Goal: Task Accomplishment & Management: Manage account settings

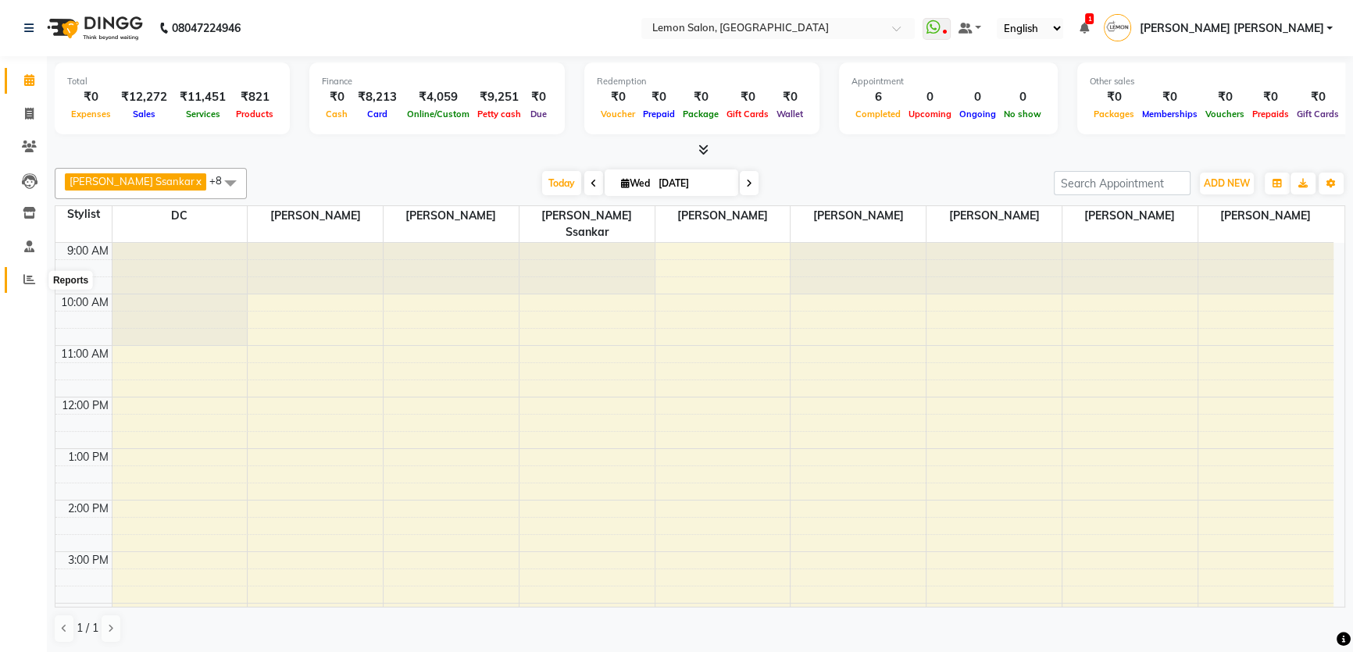
click at [23, 277] on icon at bounding box center [29, 279] width 12 height 12
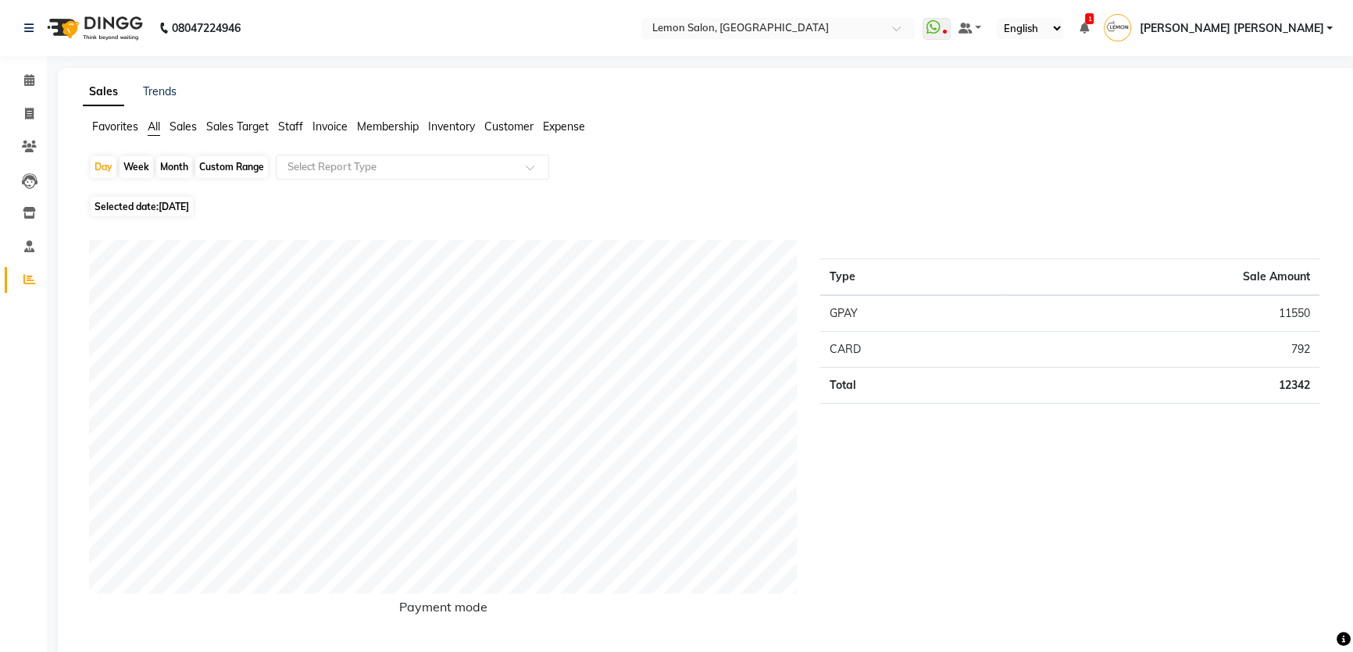
click at [172, 160] on div "Month" at bounding box center [174, 167] width 36 height 22
select select "9"
select select "2025"
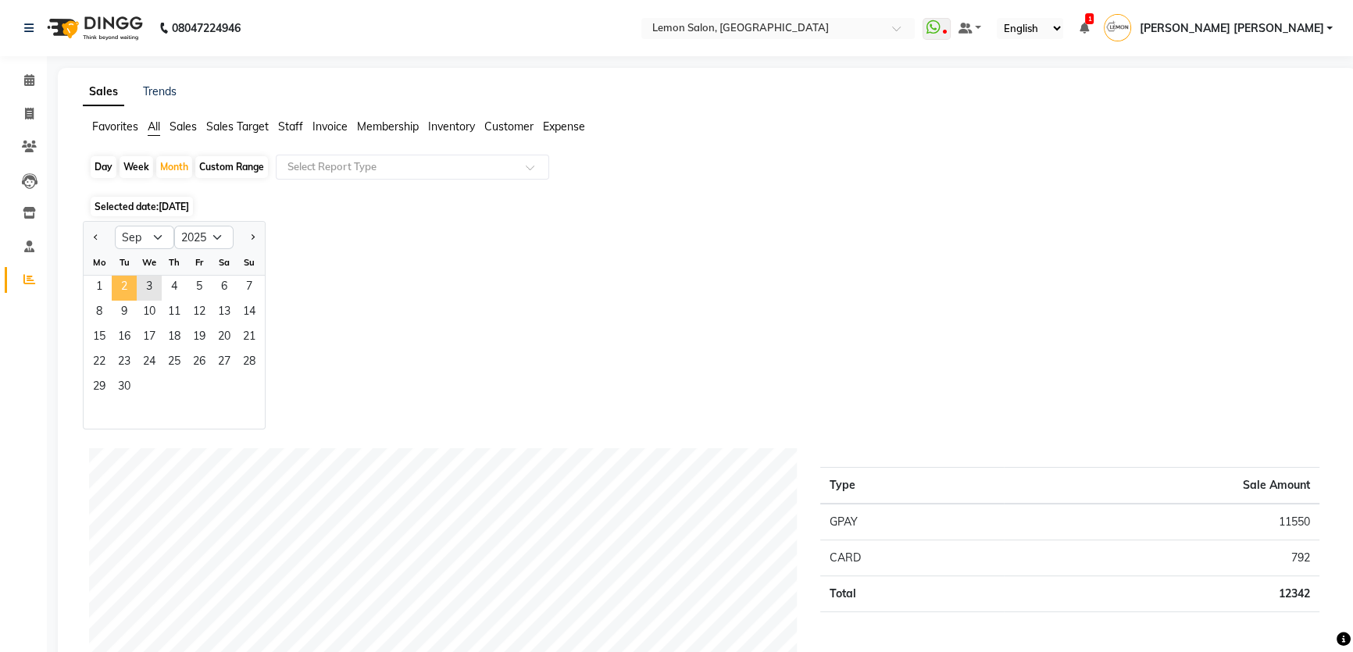
click at [113, 288] on span "2" at bounding box center [124, 288] width 25 height 25
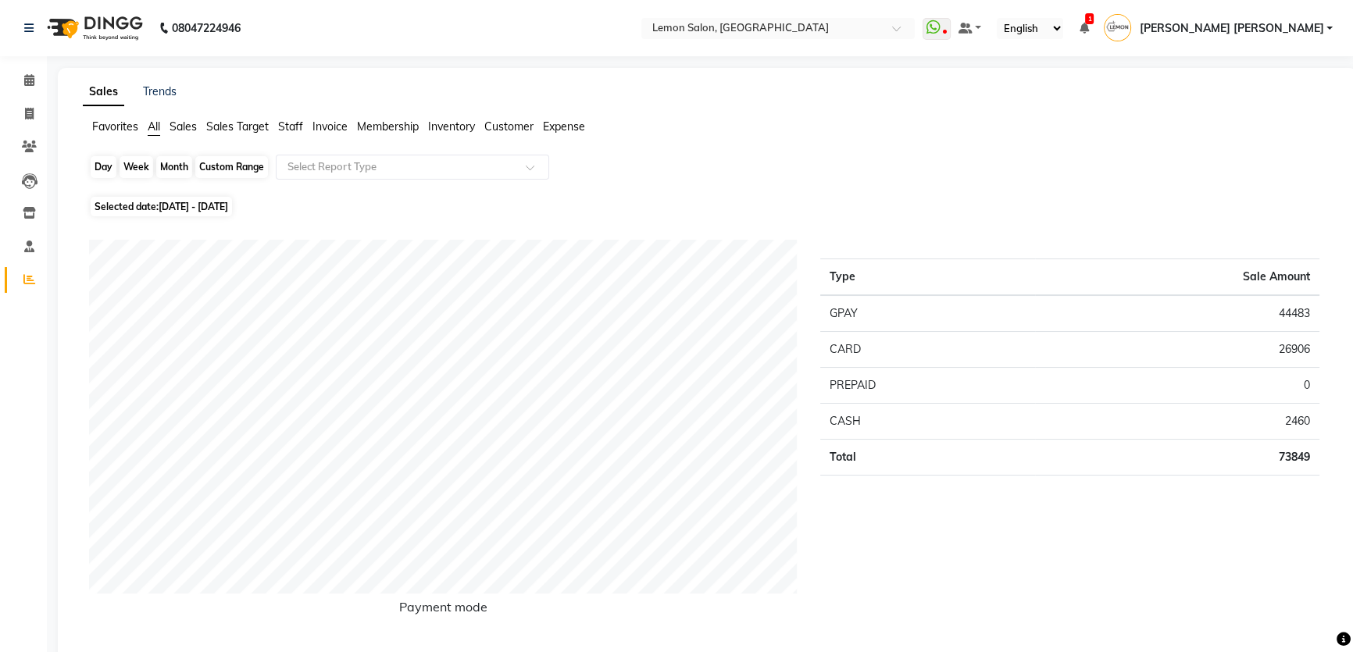
click at [161, 171] on div "Month" at bounding box center [174, 167] width 36 height 22
select select "9"
select select "2025"
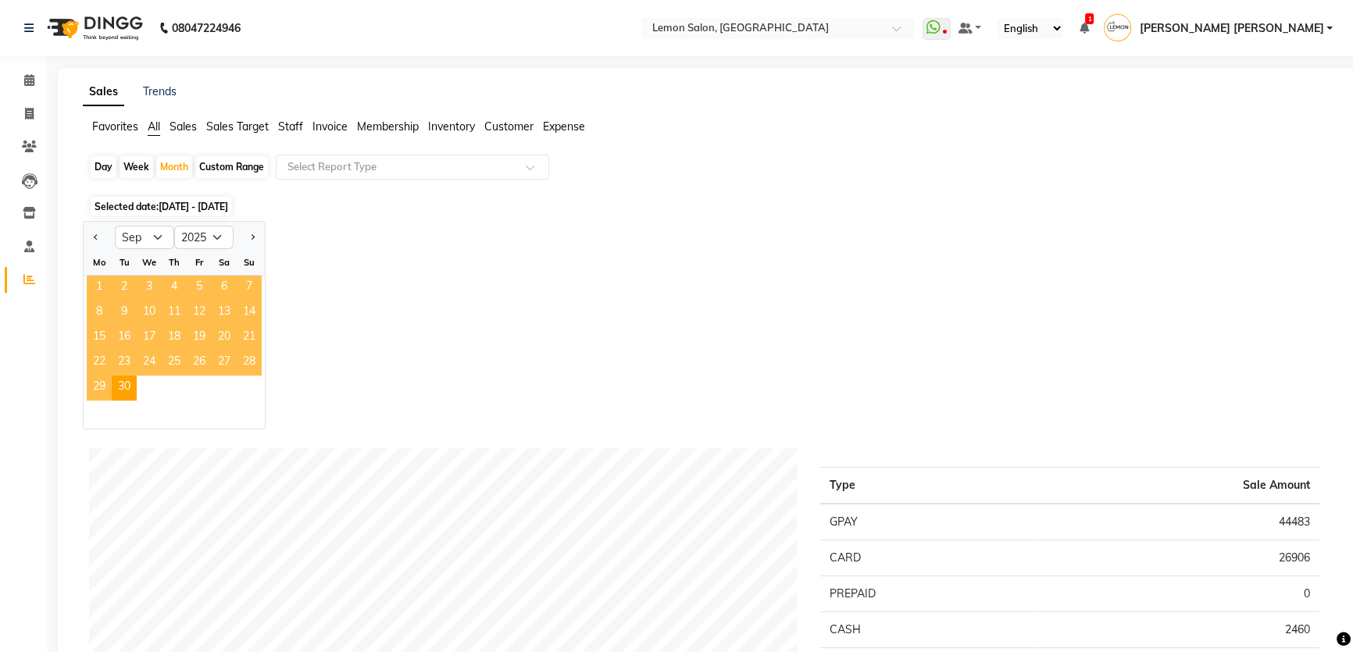
click at [105, 280] on span "1" at bounding box center [99, 288] width 25 height 25
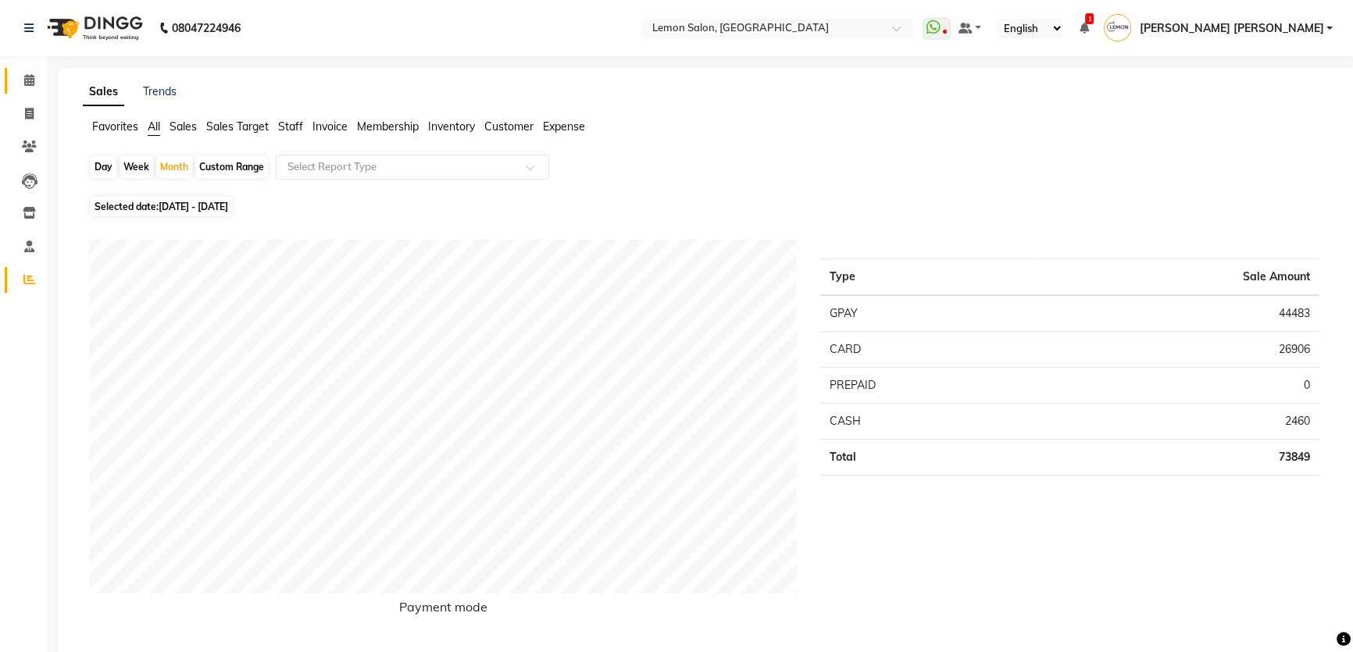
click at [33, 90] on link "Calendar" at bounding box center [24, 81] width 38 height 26
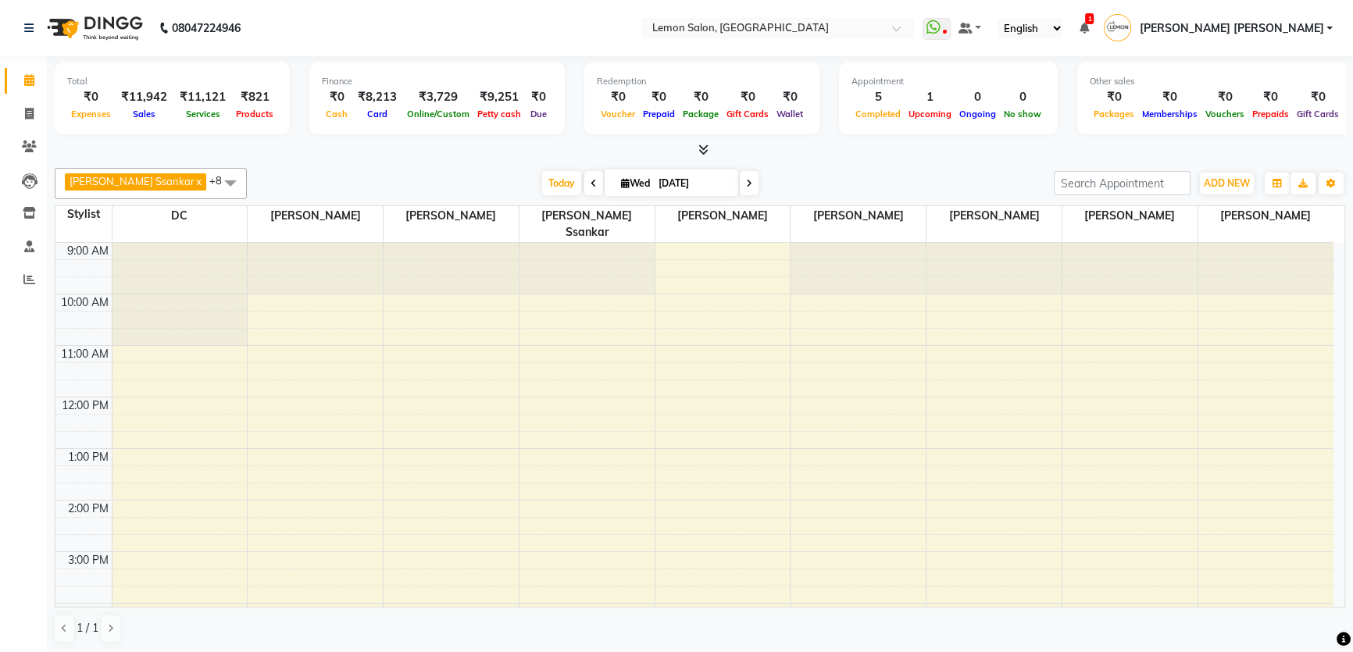
scroll to position [338, 0]
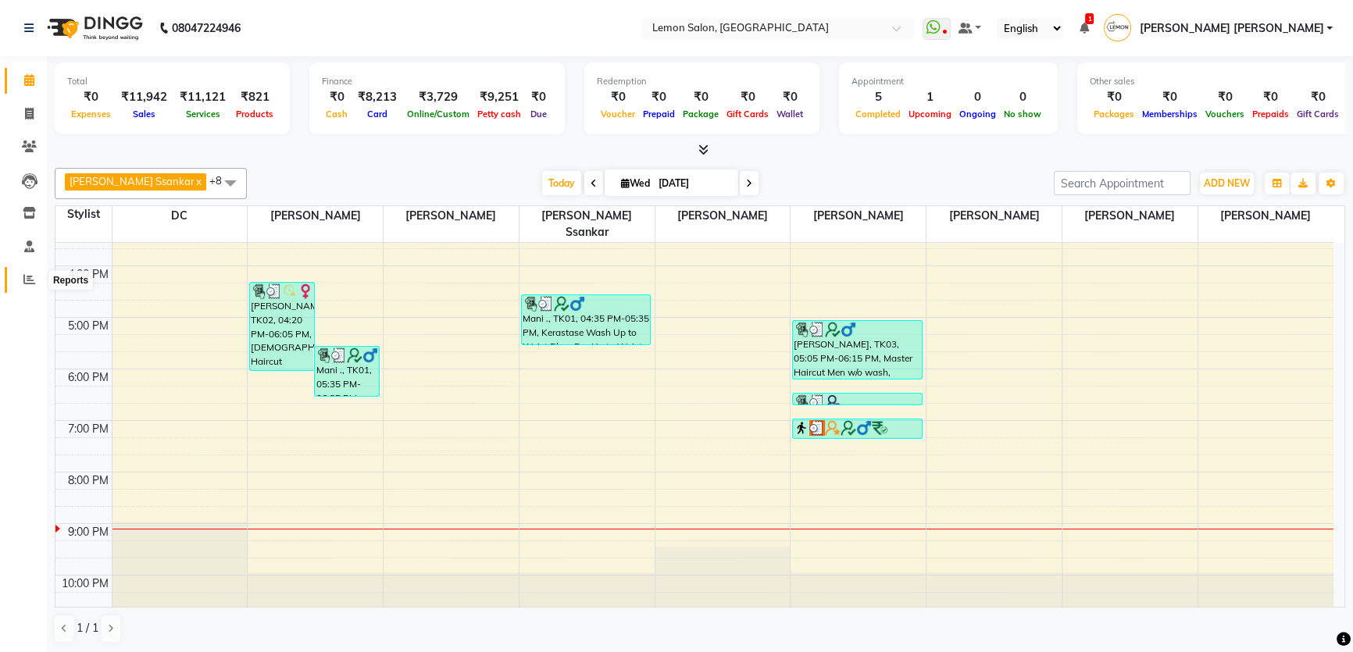
click at [24, 278] on icon at bounding box center [29, 279] width 12 height 12
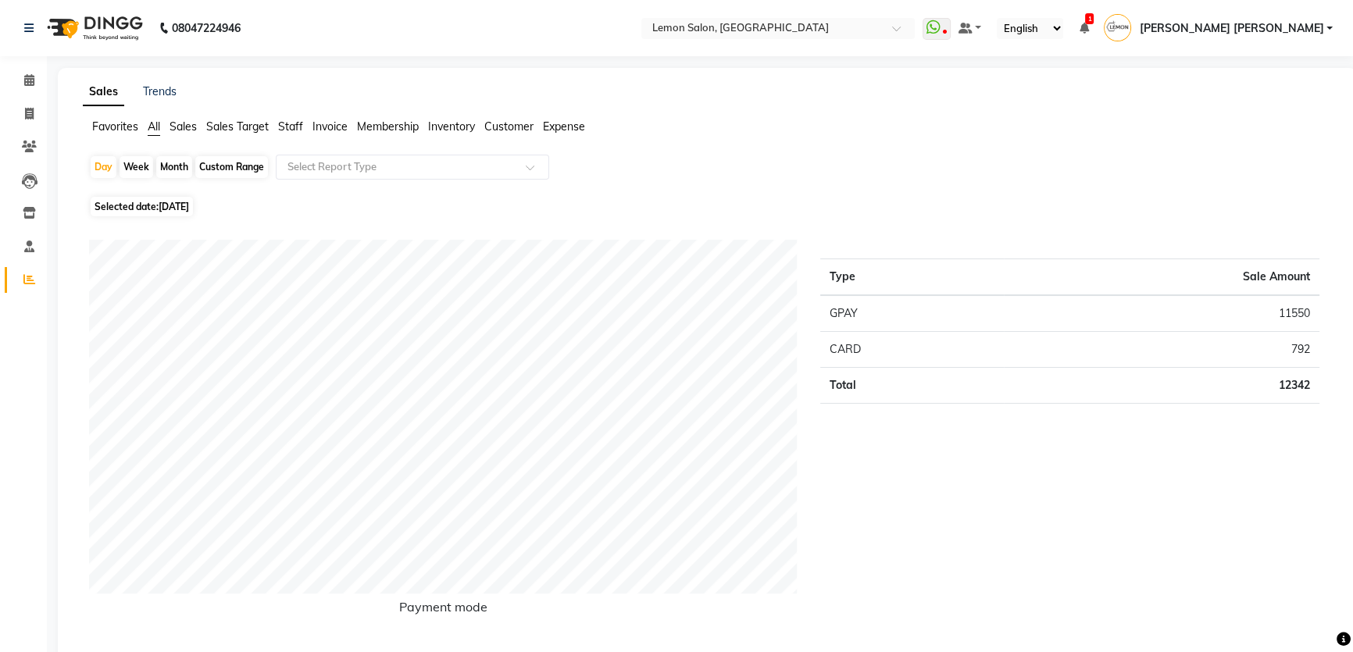
click at [252, 127] on span "Sales Target" at bounding box center [237, 127] width 63 height 14
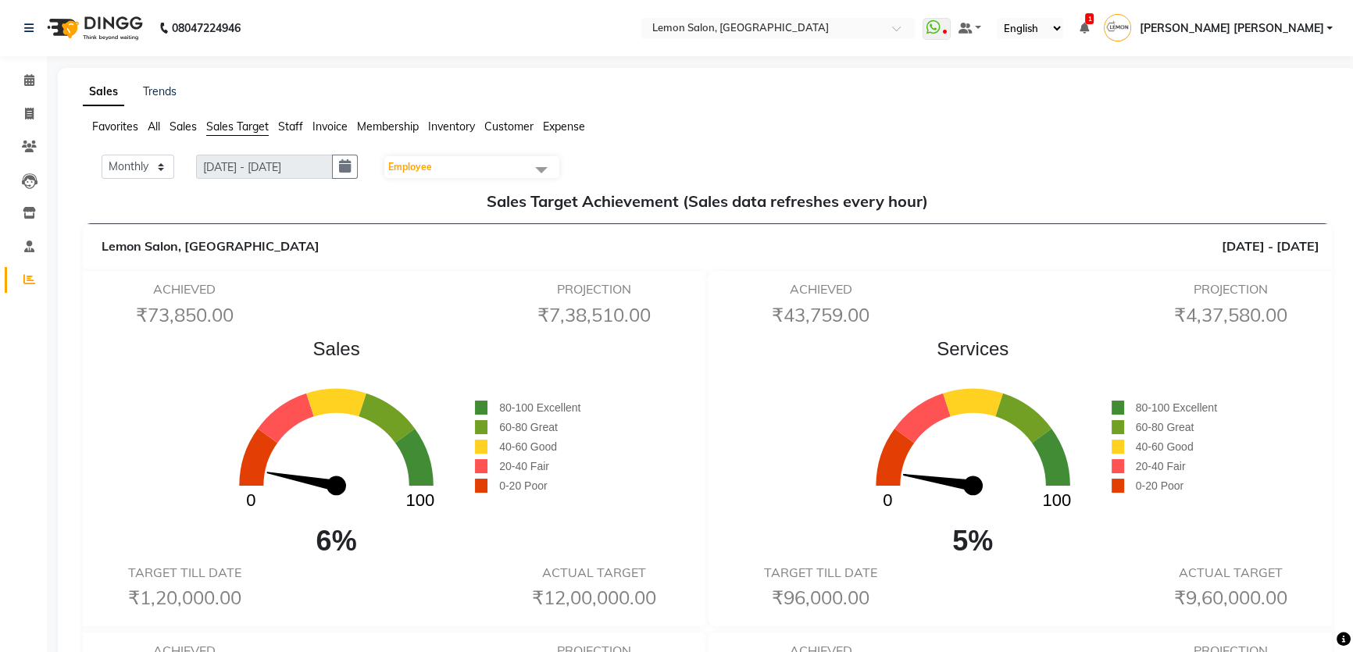
click at [288, 133] on span "Staff" at bounding box center [290, 127] width 25 height 14
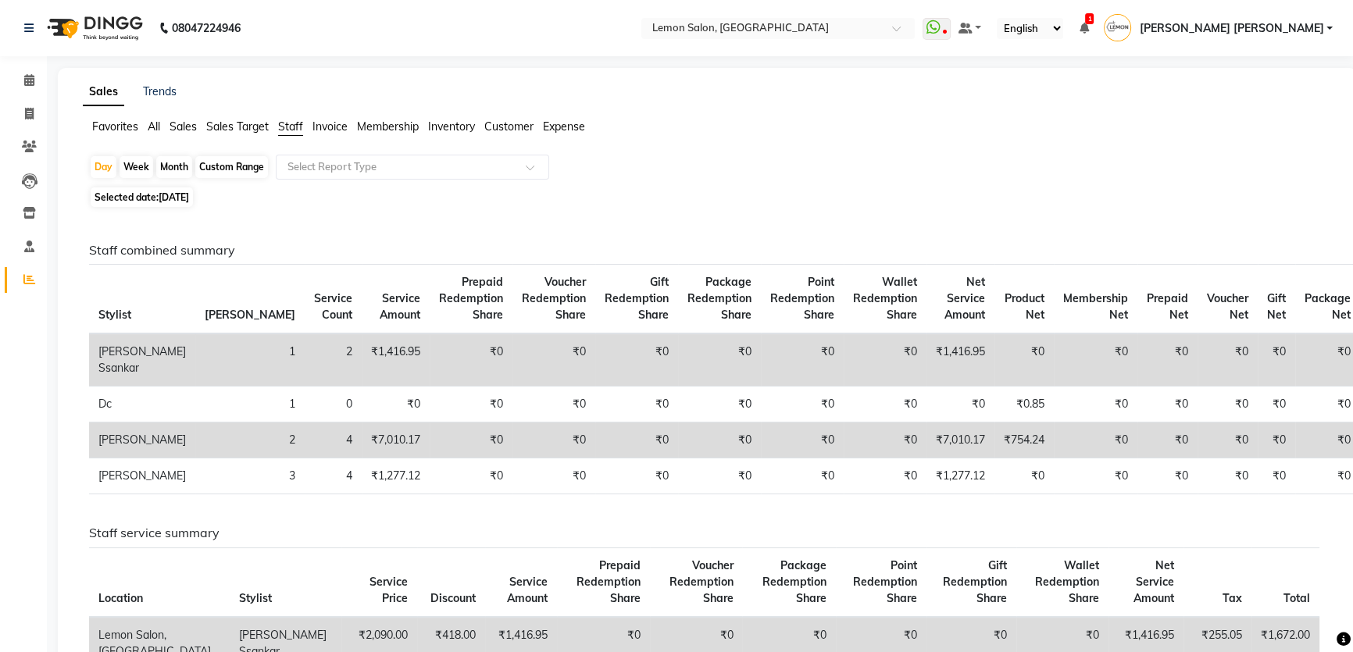
click at [170, 162] on div "Month" at bounding box center [174, 167] width 36 height 22
select select "9"
select select "2025"
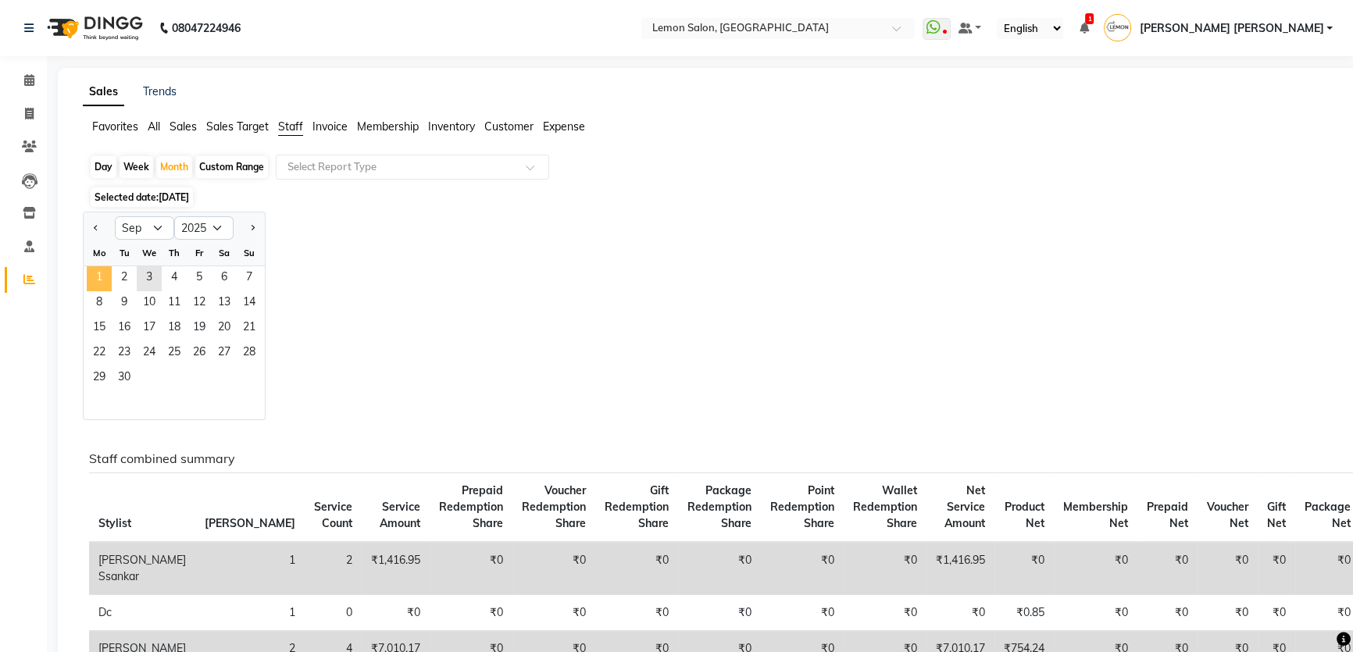
click at [108, 276] on span "1" at bounding box center [99, 278] width 25 height 25
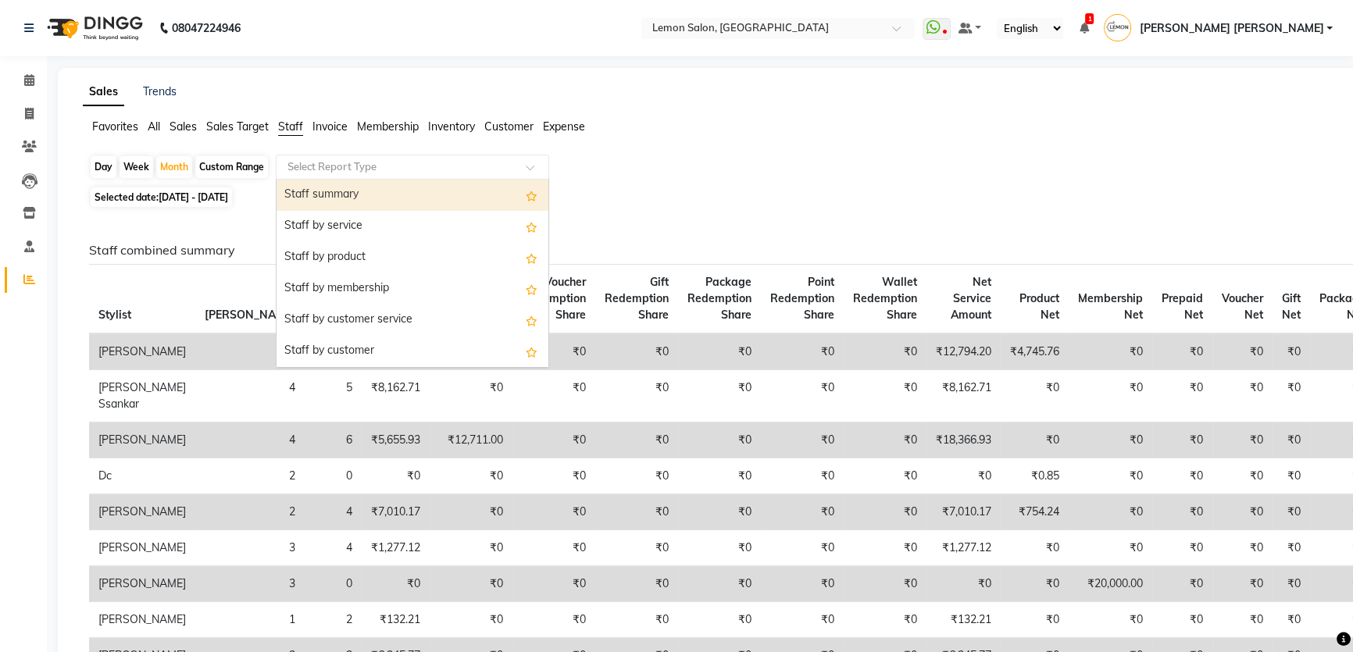
click at [372, 166] on input "text" at bounding box center [396, 167] width 225 height 16
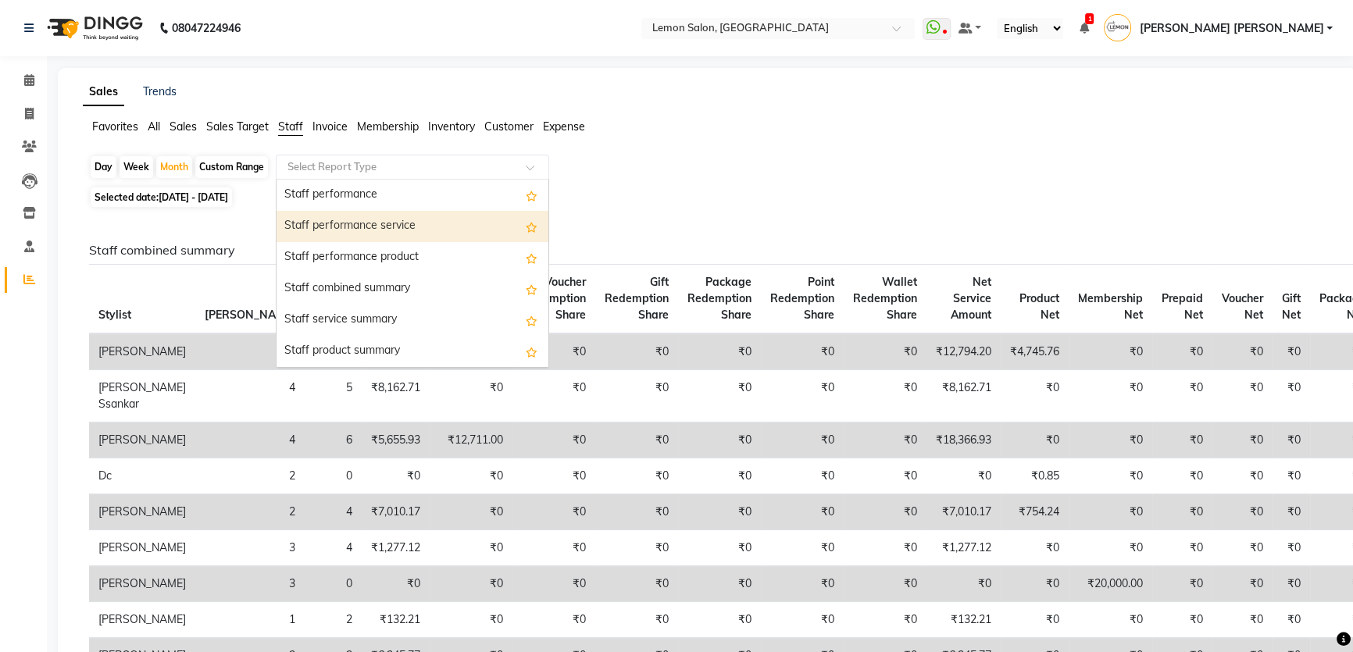
scroll to position [284, 0]
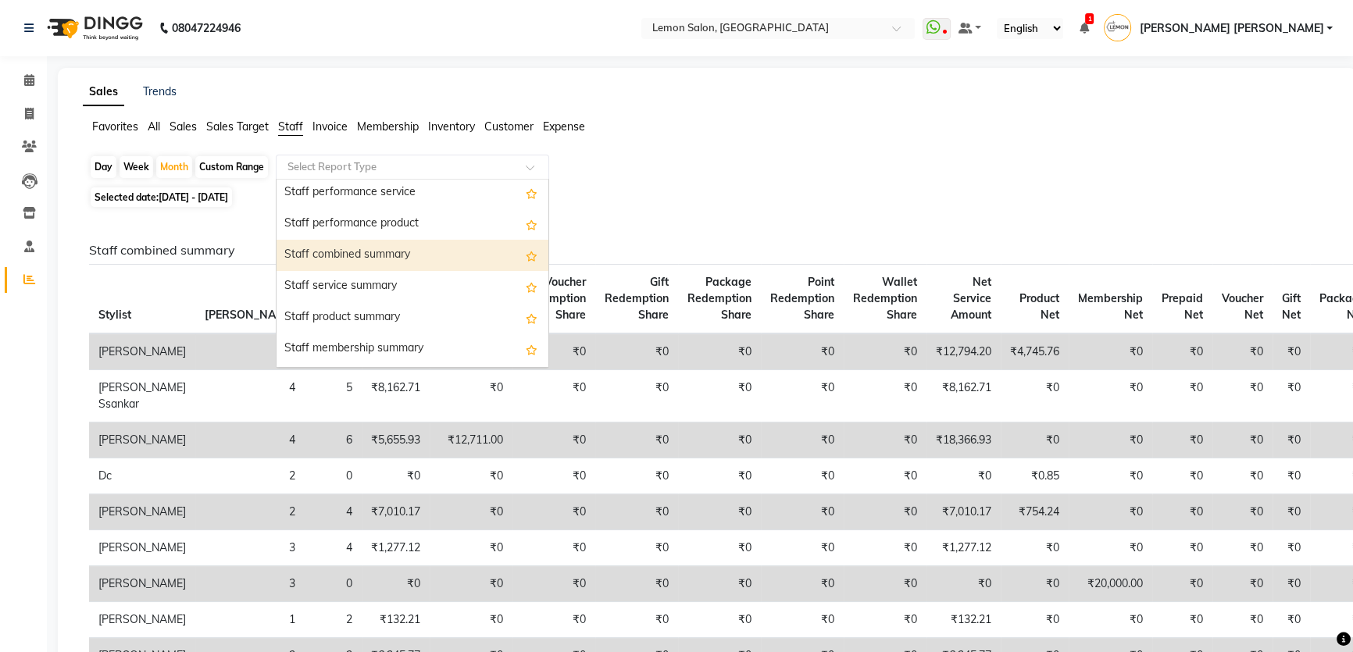
click at [366, 257] on div "Staff combined summary" at bounding box center [413, 255] width 272 height 31
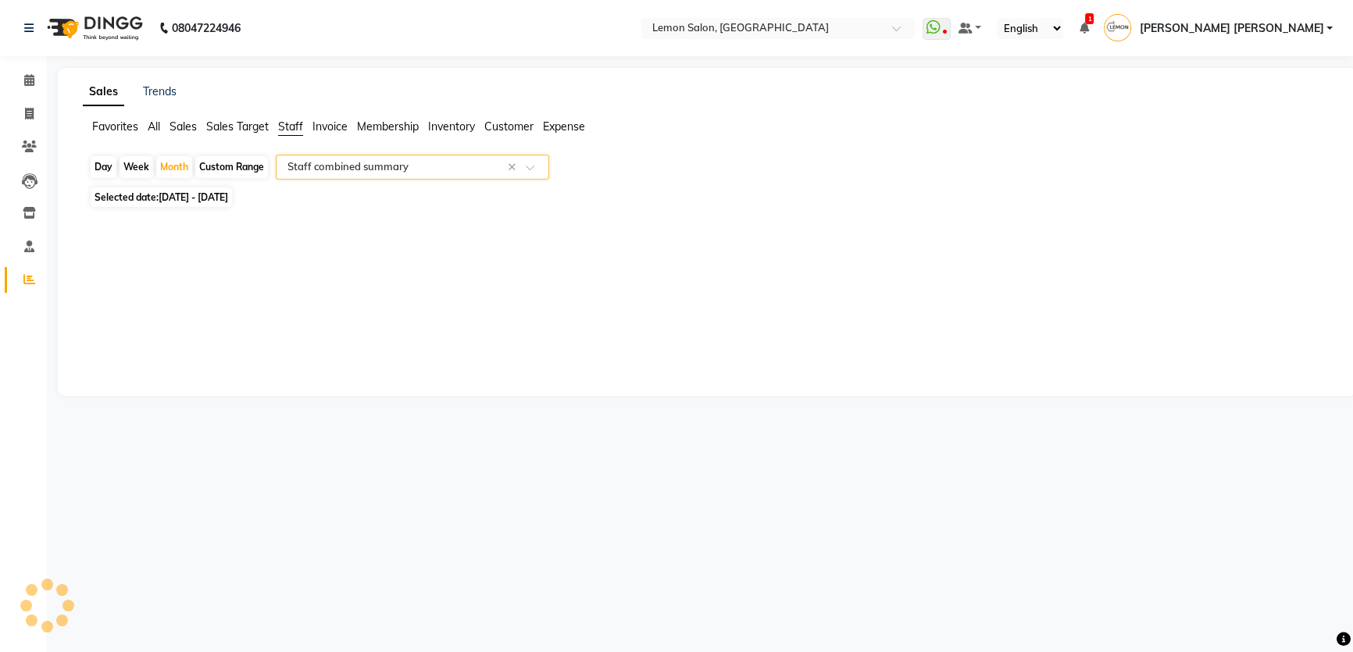
select select "csv"
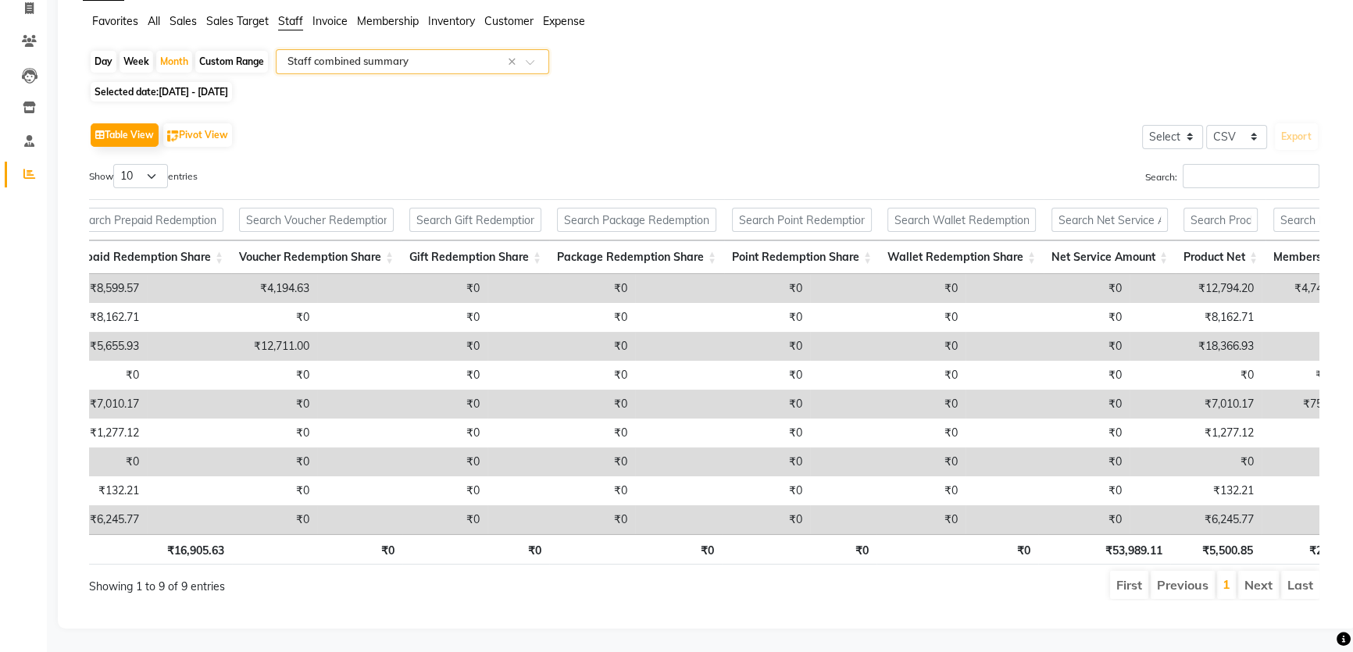
scroll to position [0, 446]
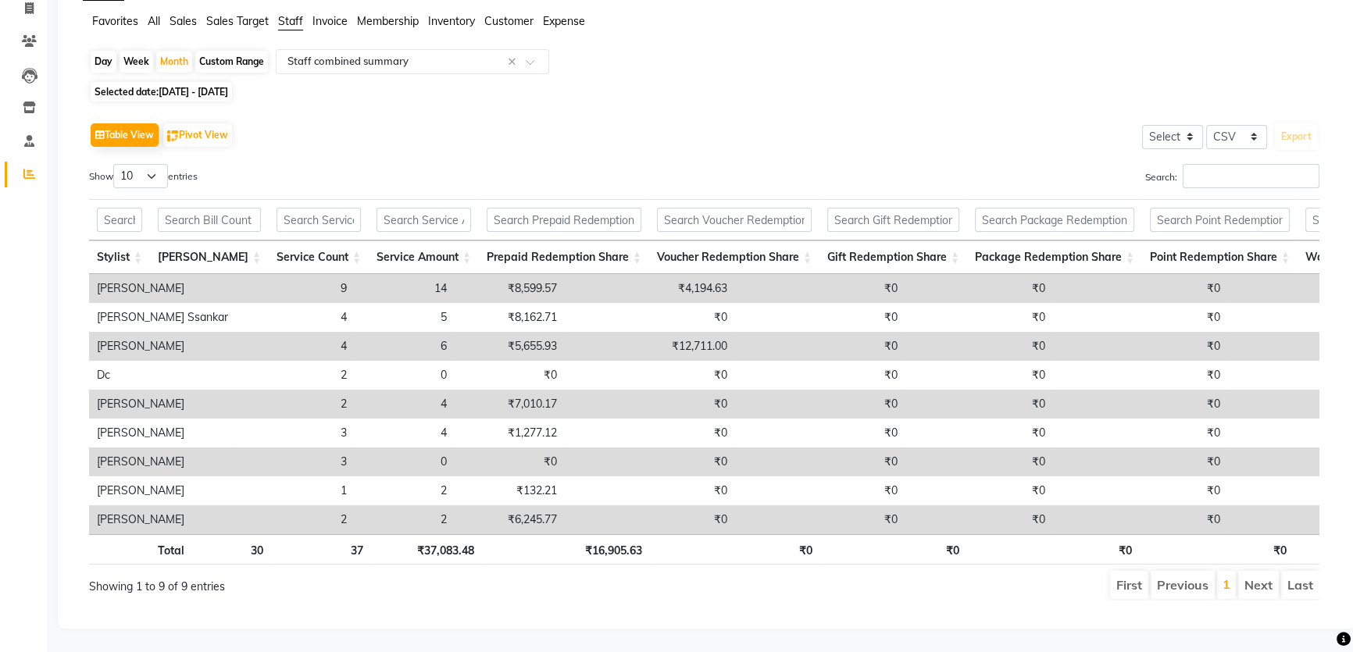
drag, startPoint x: 1363, startPoint y: 614, endPoint x: 1363, endPoint y: 680, distance: 65.6
click at [1352, 547] on html "08047224946 Select Location × Lemon Salon, Mira Road WhatsApp Status ✕ Status: …" at bounding box center [676, 221] width 1353 height 652
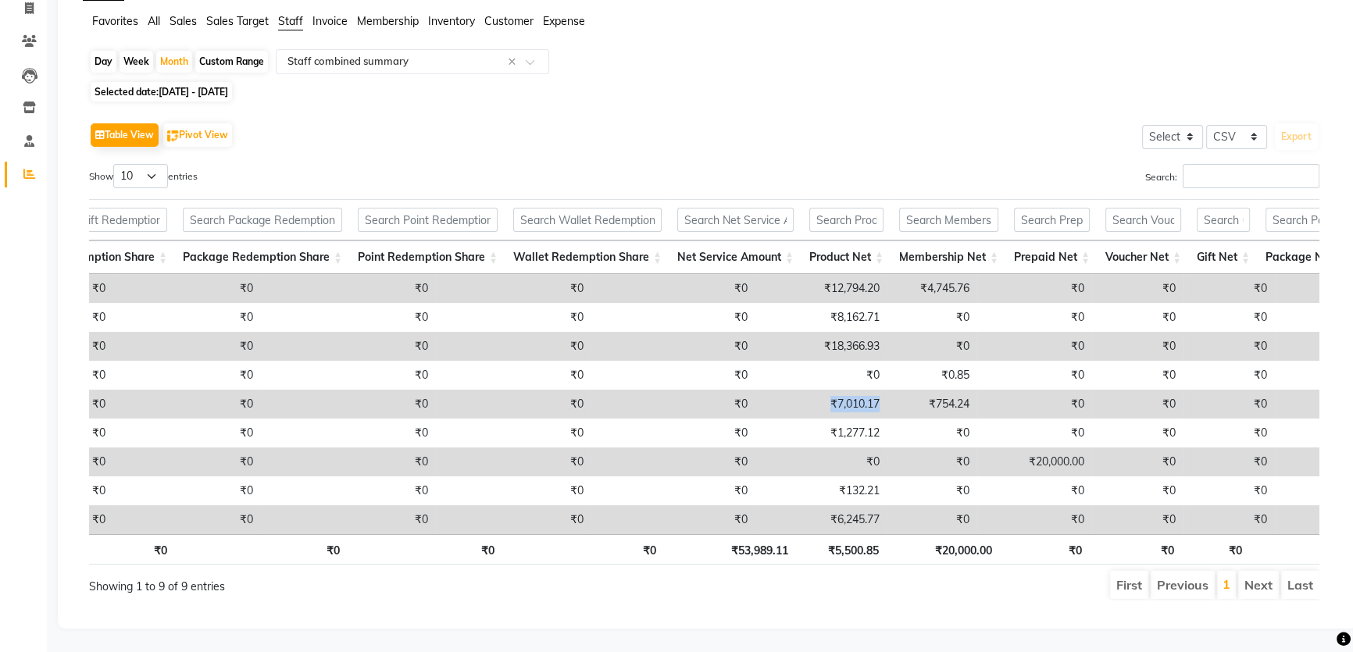
drag, startPoint x: 734, startPoint y: 384, endPoint x: 796, endPoint y: 380, distance: 61.9
click at [796, 390] on tr "Imran Shaikh 2 4 ₹7,010.17 ₹0 ₹0 ₹0 ₹0 ₹0 ₹0 ₹7,010.17 ₹754.24 ₹0 ₹0 ₹0 ₹0 ₹0" at bounding box center [368, 404] width 2143 height 29
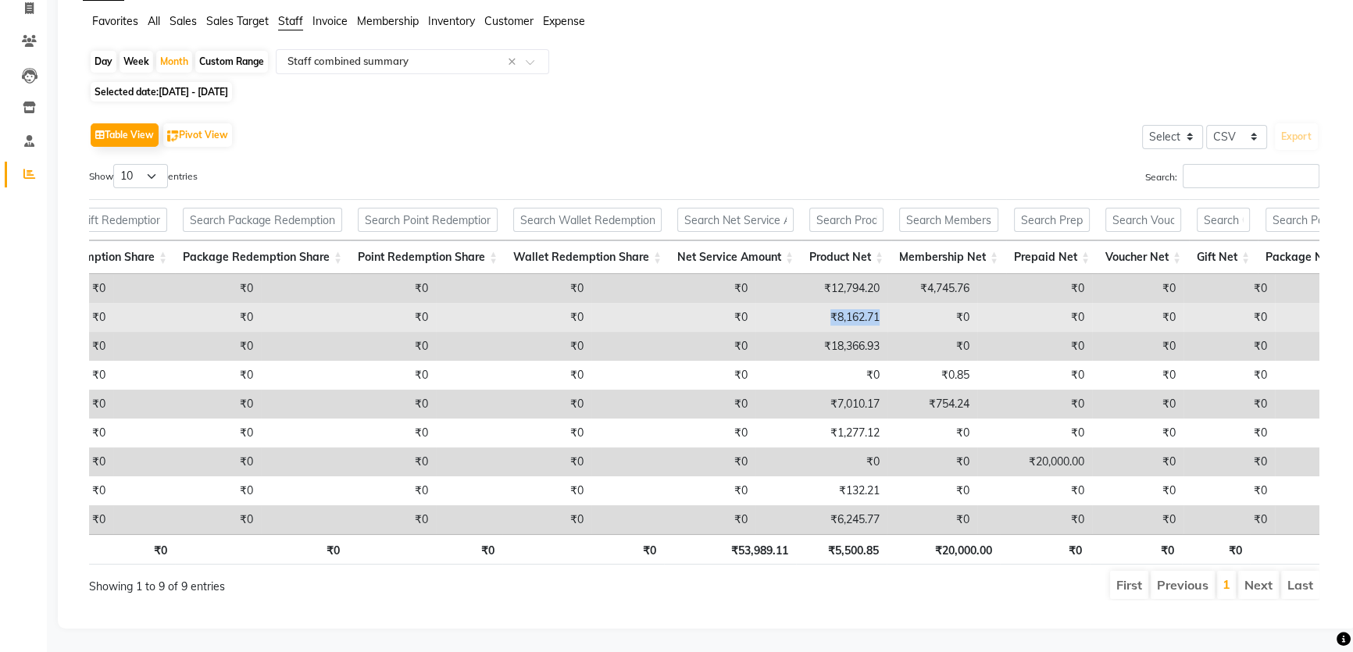
drag, startPoint x: 738, startPoint y: 298, endPoint x: 792, endPoint y: 295, distance: 54.0
click at [792, 303] on td "₹8,162.71" at bounding box center [822, 317] width 132 height 29
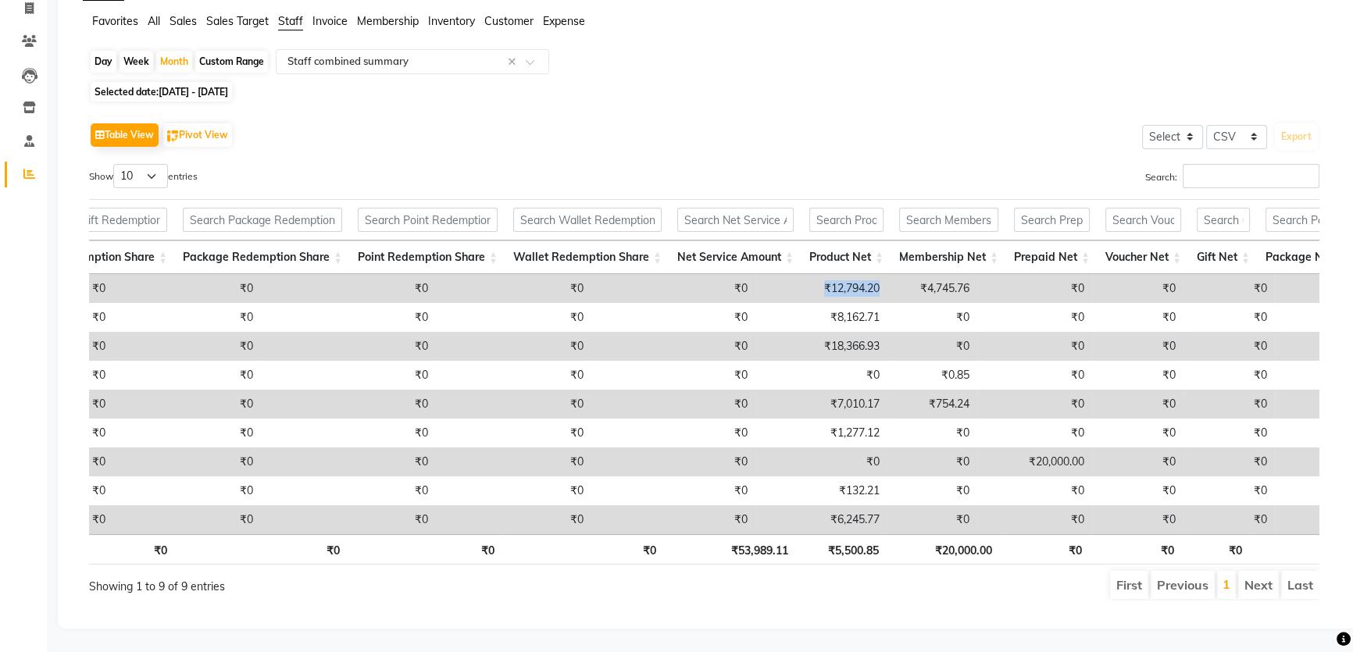
drag, startPoint x: 723, startPoint y: 266, endPoint x: 790, endPoint y: 266, distance: 67.2
click at [790, 274] on td "₹12,794.20" at bounding box center [822, 288] width 132 height 29
drag, startPoint x: 722, startPoint y: 325, endPoint x: 801, endPoint y: 333, distance: 79.3
click at [801, 333] on tr "Arshad Shaikh 4 6 ₹5,655.93 ₹12,711.00 ₹0 ₹0 ₹0 ₹0 ₹0 ₹18,366.93 ₹0 ₹0 ₹0 ₹0 ₹0…" at bounding box center [368, 346] width 2143 height 29
drag, startPoint x: 725, startPoint y: 269, endPoint x: 821, endPoint y: 273, distance: 96.2
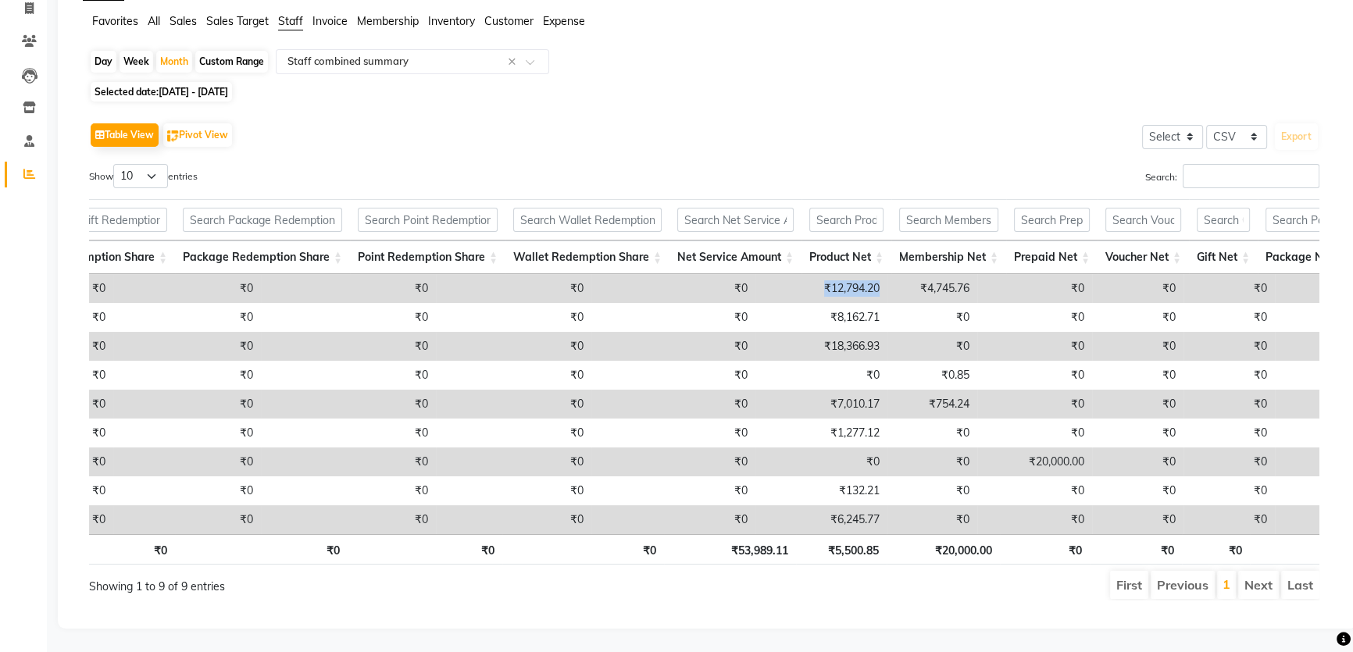
click at [821, 274] on tr "Adnan Shaikh 9 14 ₹8,599.57 ₹4,194.63 ₹0 ₹0 ₹0 ₹0 ₹0 ₹12,794.20 ₹4,745.76 ₹0 ₹0…" at bounding box center [368, 288] width 2143 height 29
click at [888, 276] on td "₹4,745.76" at bounding box center [933, 288] width 90 height 29
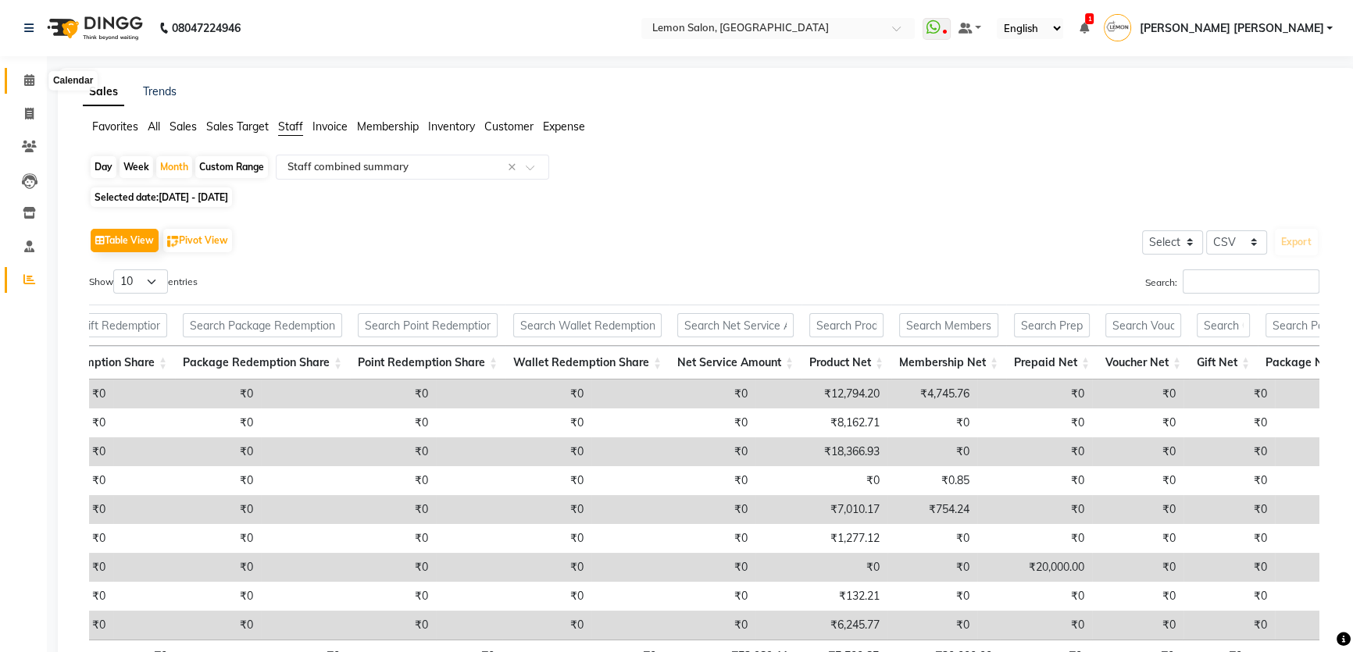
click at [24, 74] on icon at bounding box center [29, 80] width 10 height 12
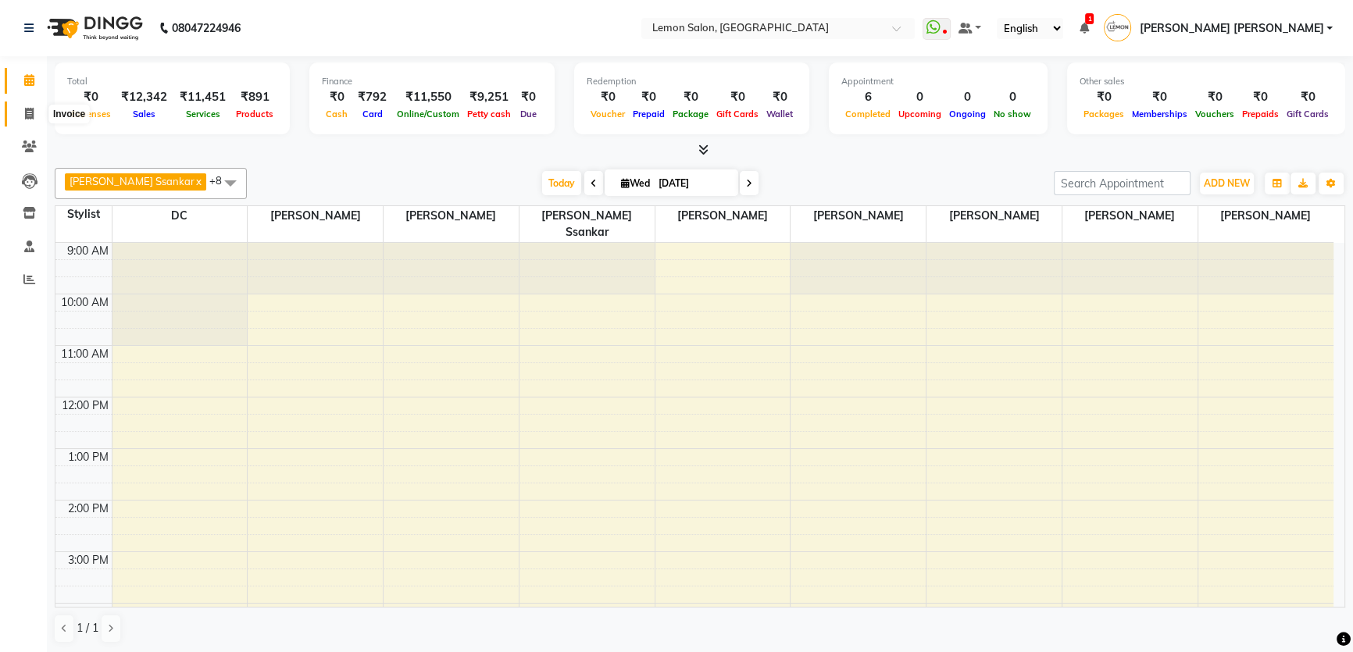
click at [34, 112] on span at bounding box center [29, 114] width 27 height 18
select select "568"
select select "service"
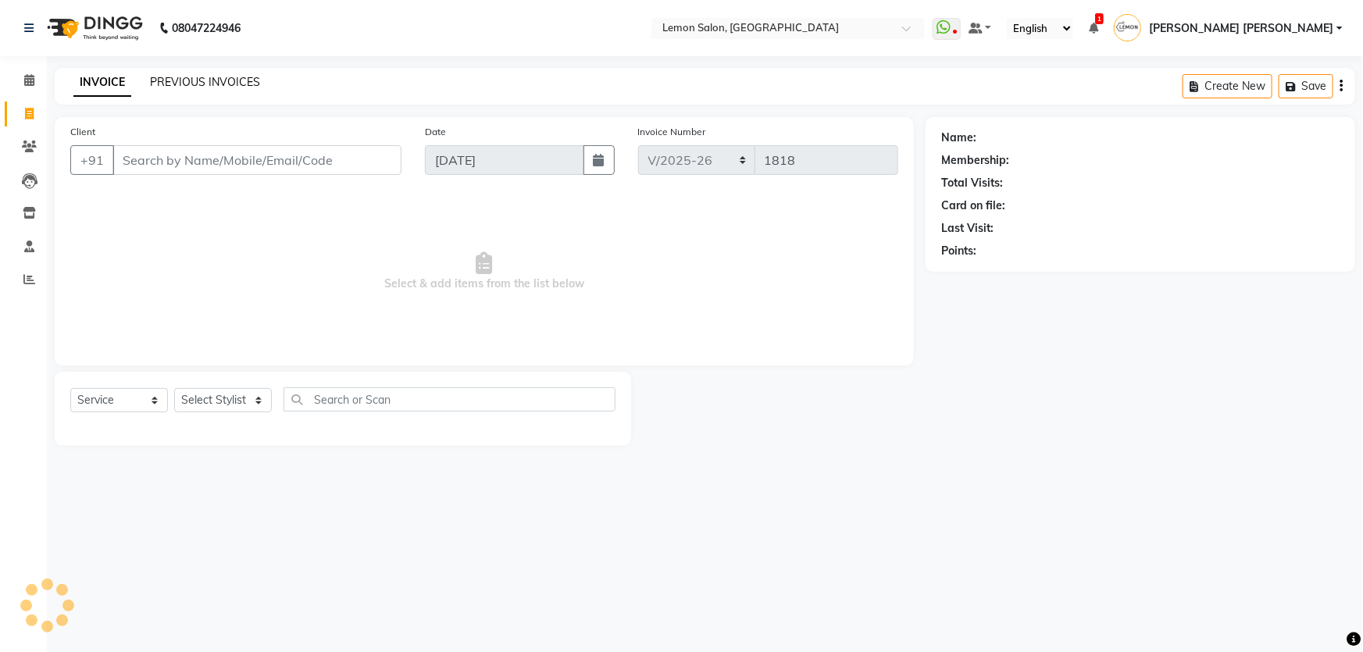
click at [183, 88] on link "PREVIOUS INVOICES" at bounding box center [205, 82] width 110 height 14
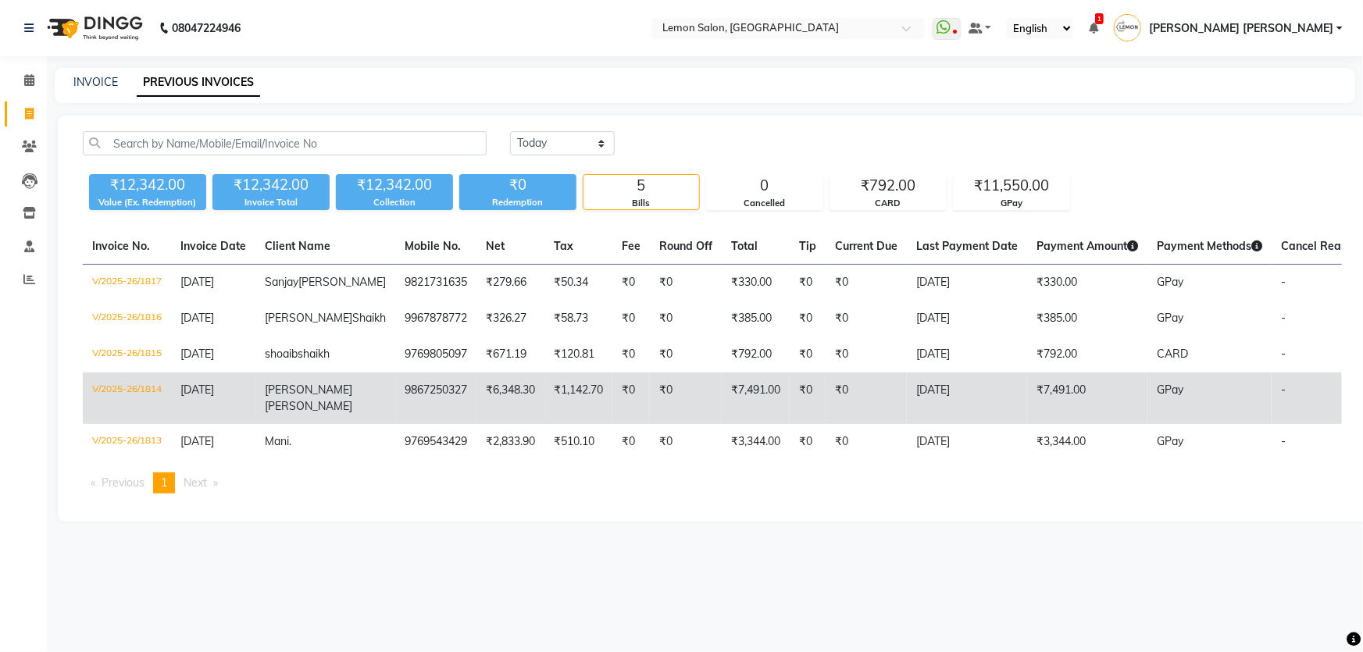
click at [395, 424] on td "9867250327" at bounding box center [435, 399] width 81 height 52
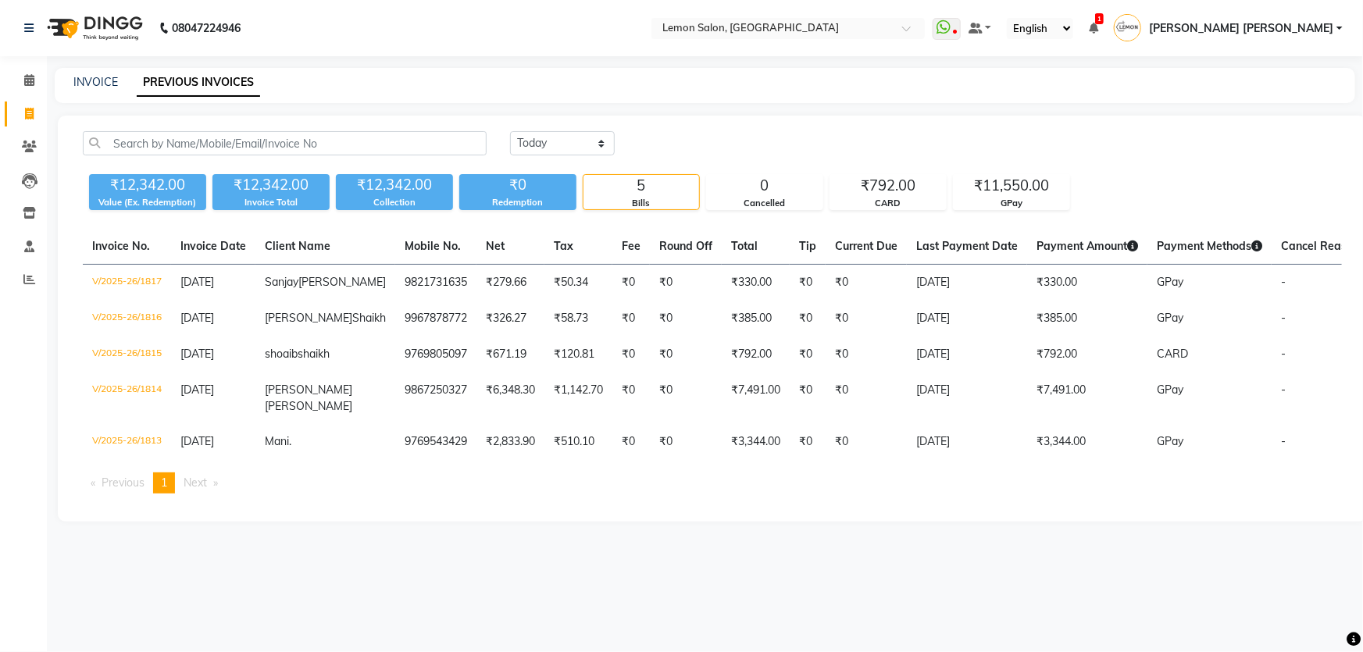
click at [469, 14] on nav "08047224946 Select Location × Lemon Salon, Mira Road WhatsApp Status ✕ Status: …" at bounding box center [681, 28] width 1363 height 56
click at [16, 74] on span at bounding box center [29, 81] width 27 height 18
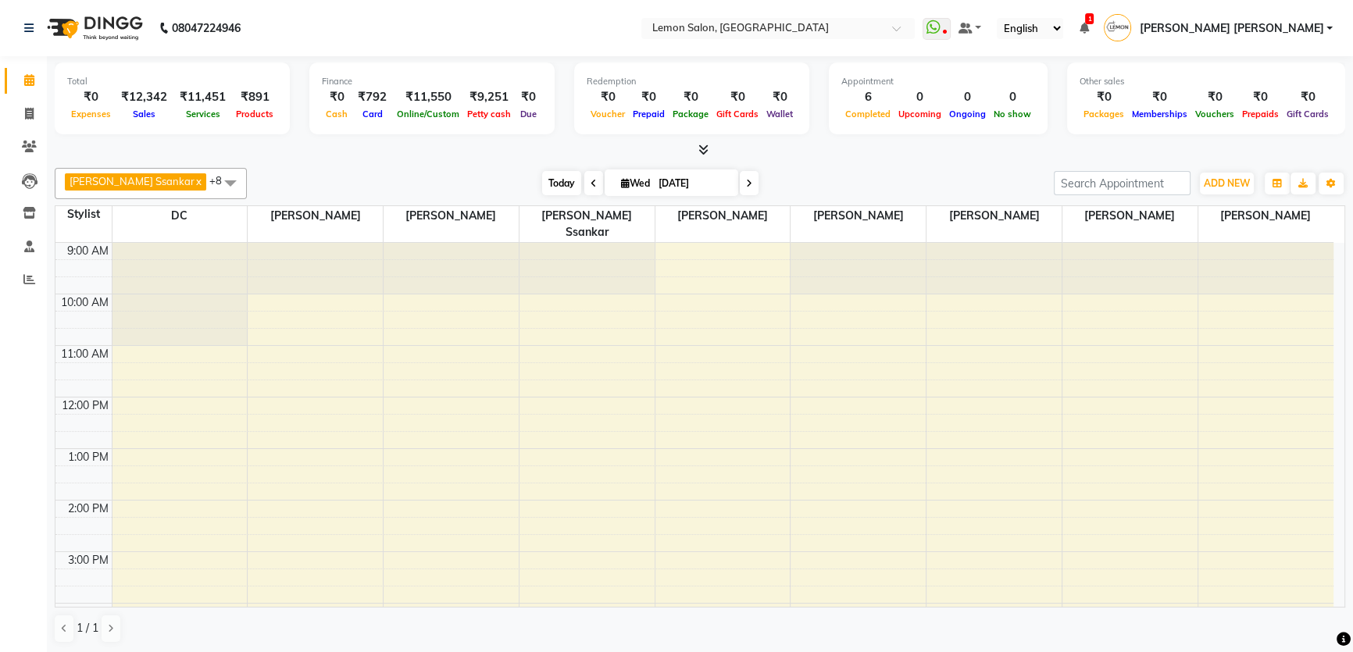
click at [542, 182] on span "Today" at bounding box center [561, 183] width 39 height 24
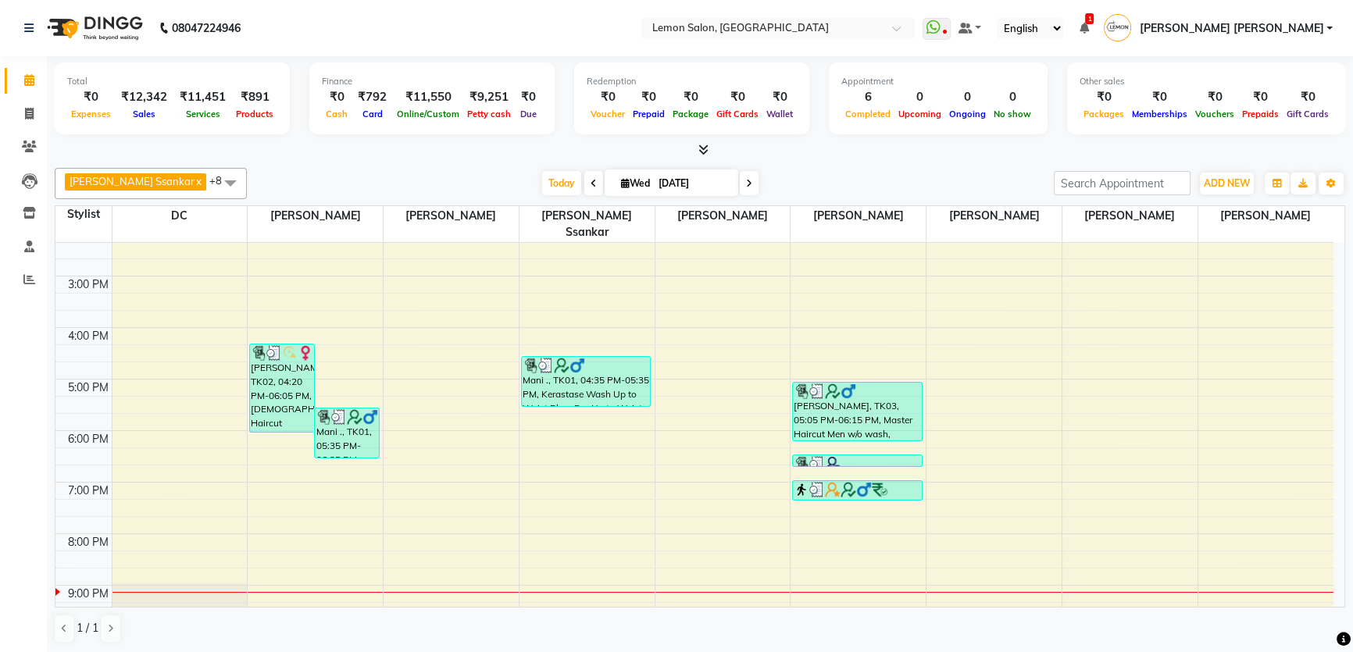
scroll to position [284, 0]
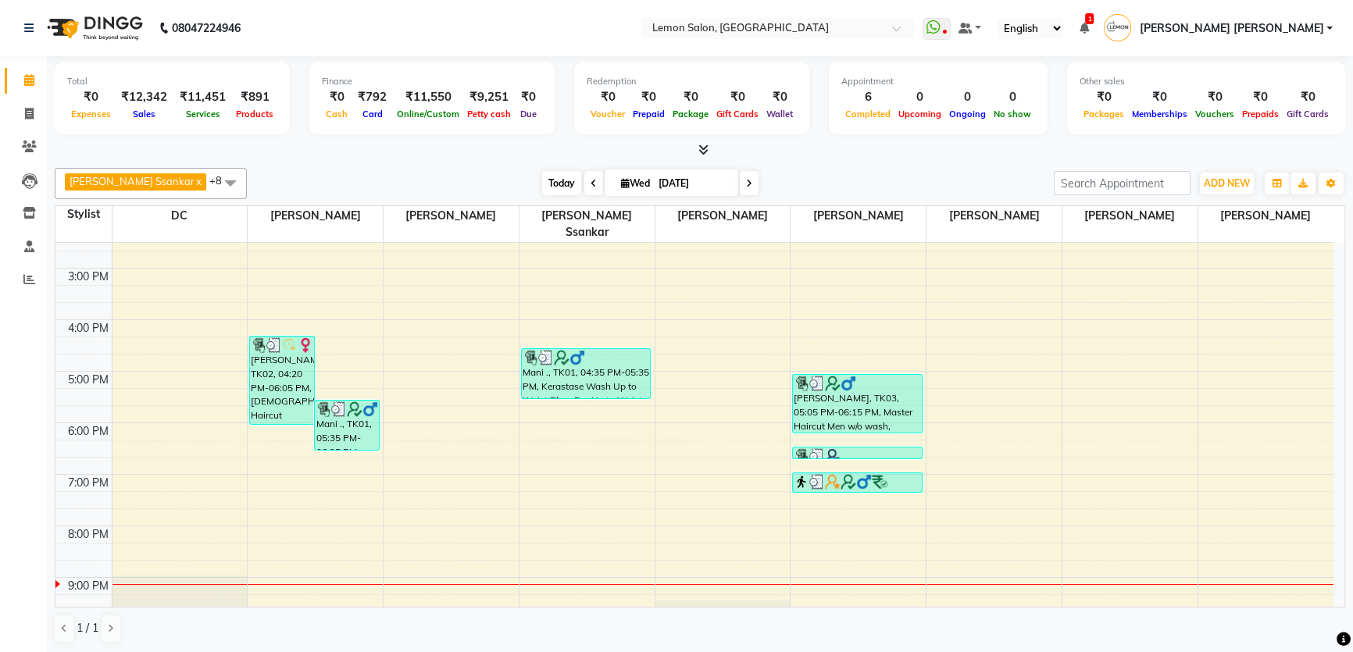
click at [542, 171] on span "Today" at bounding box center [561, 183] width 39 height 24
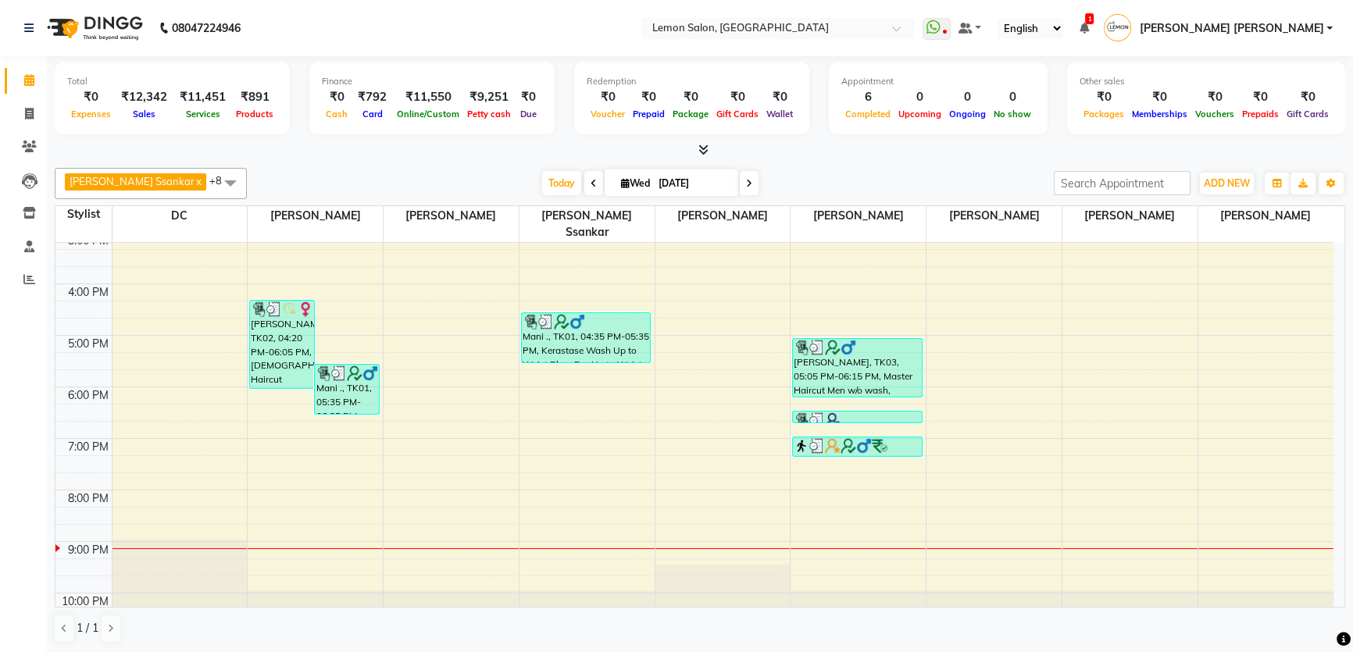
scroll to position [338, 0]
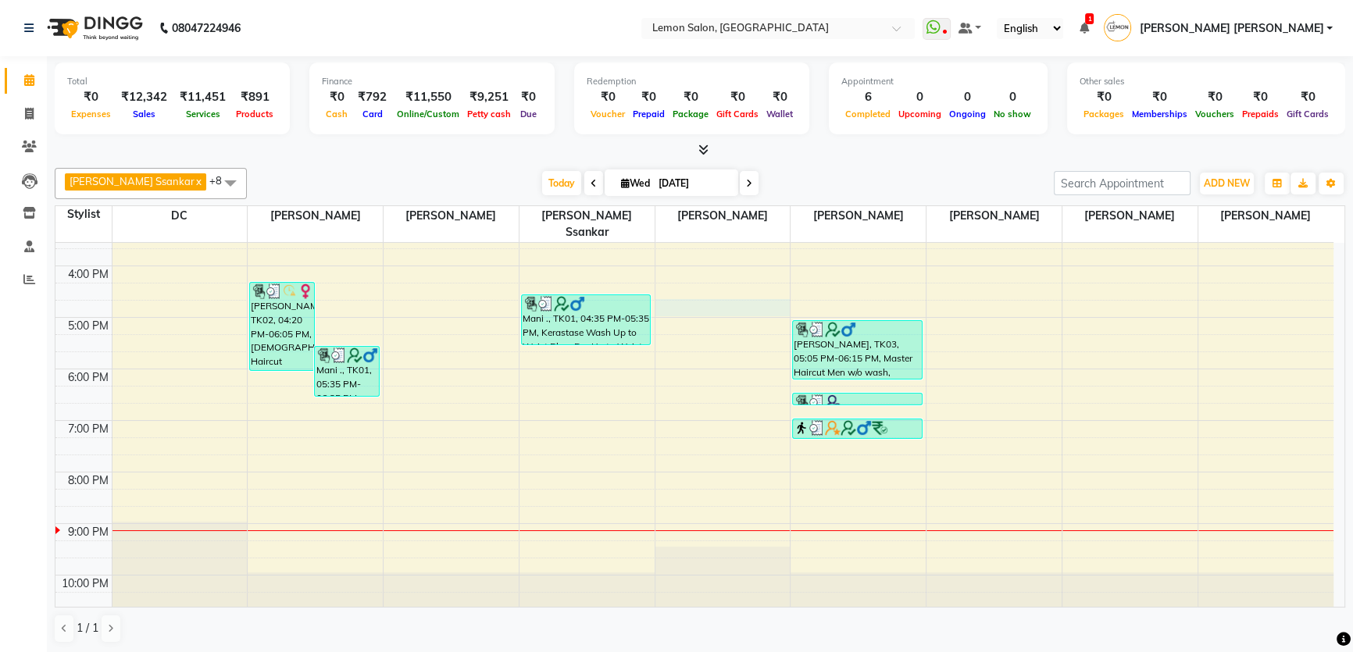
click at [678, 291] on div "9:00 AM 10:00 AM 11:00 AM 12:00 PM 1:00 PM 2:00 PM 3:00 PM 4:00 PM 5:00 PM 6:00…" at bounding box center [694, 265] width 1278 height 721
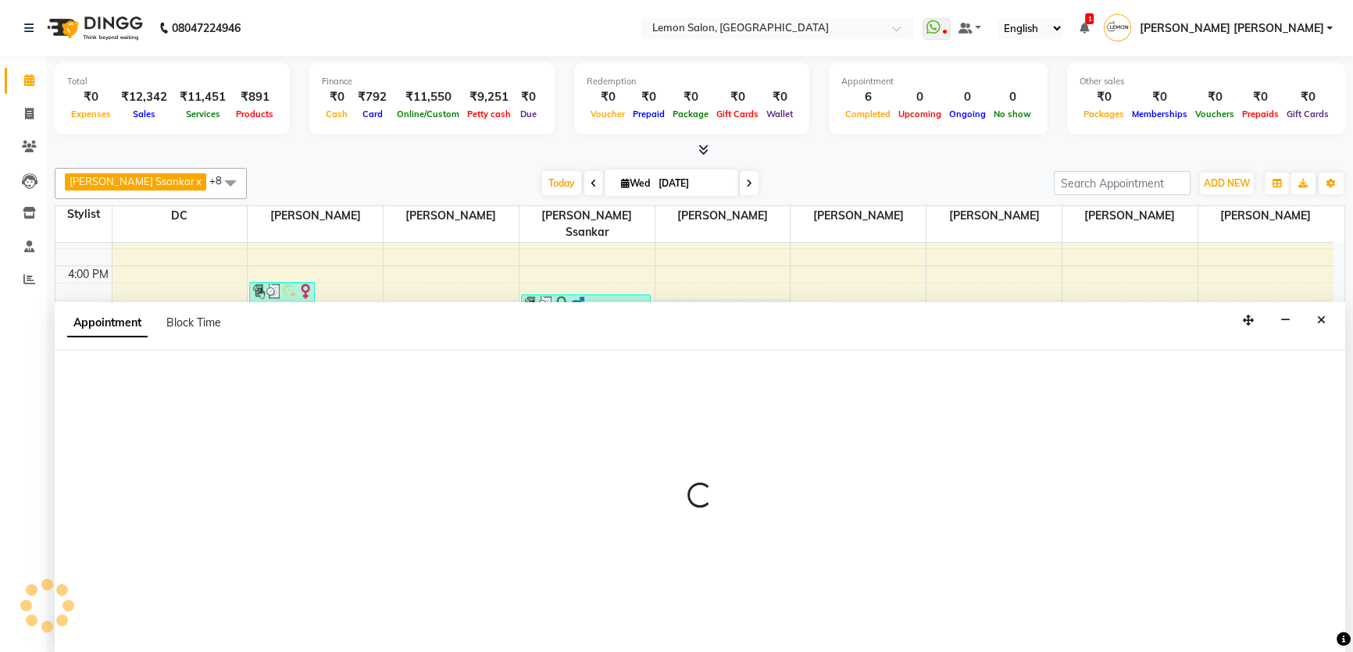
scroll to position [0, 0]
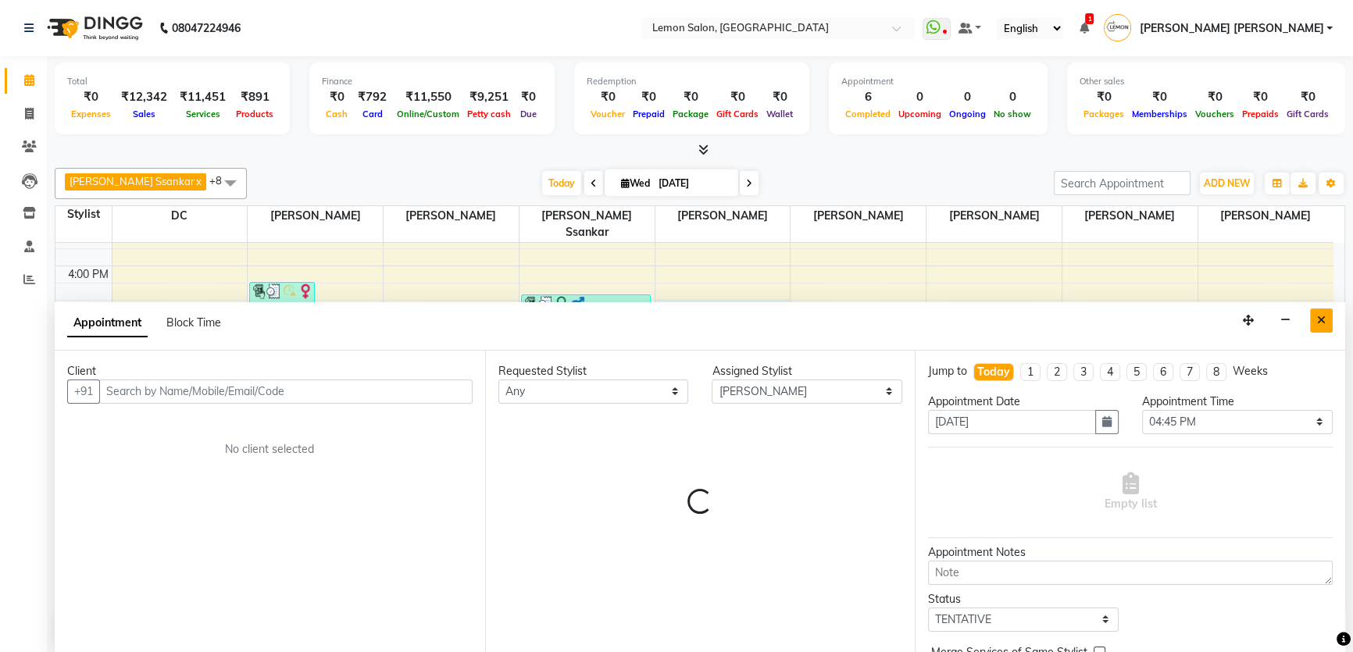
click at [1320, 316] on icon "Close" at bounding box center [1321, 320] width 9 height 11
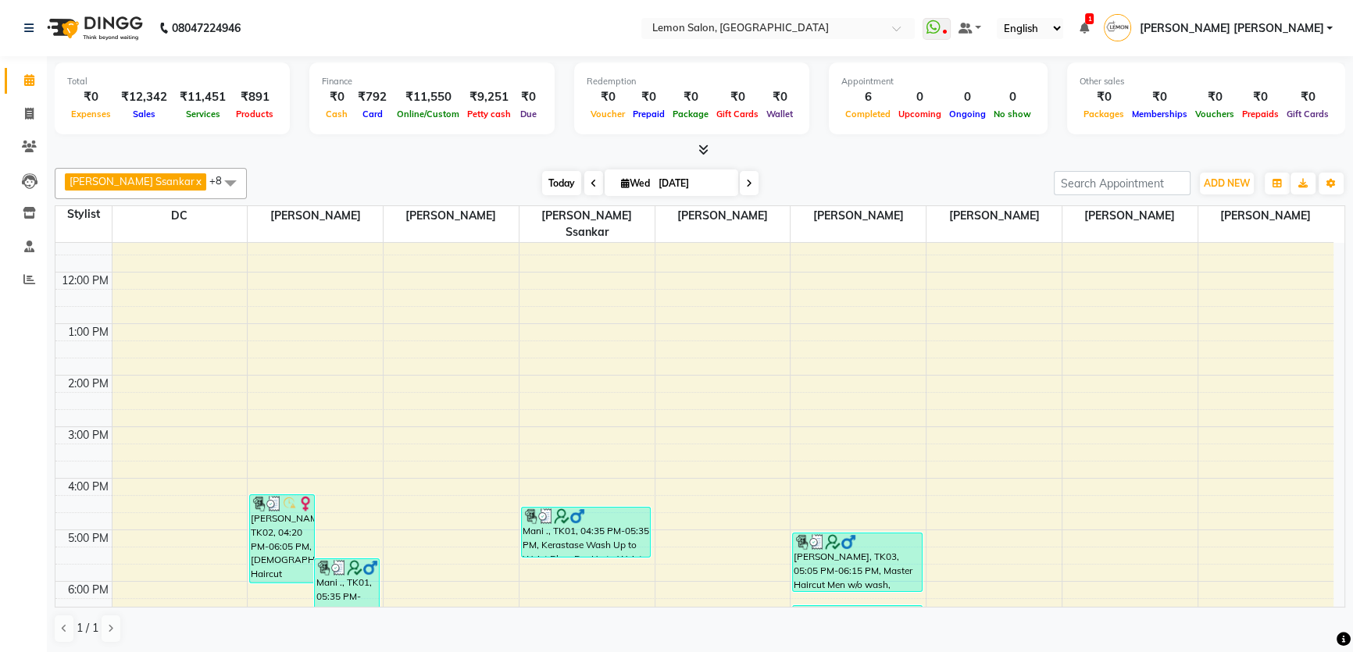
click at [542, 188] on span "Today" at bounding box center [561, 183] width 39 height 24
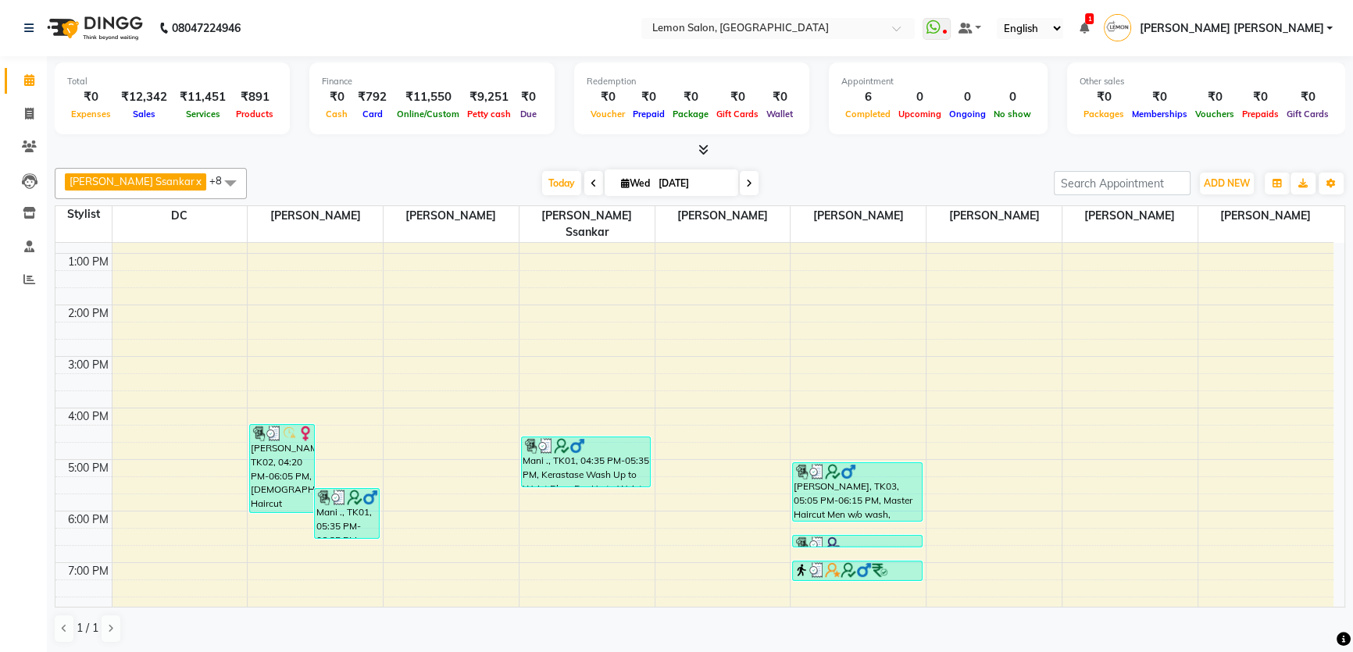
scroll to position [338, 0]
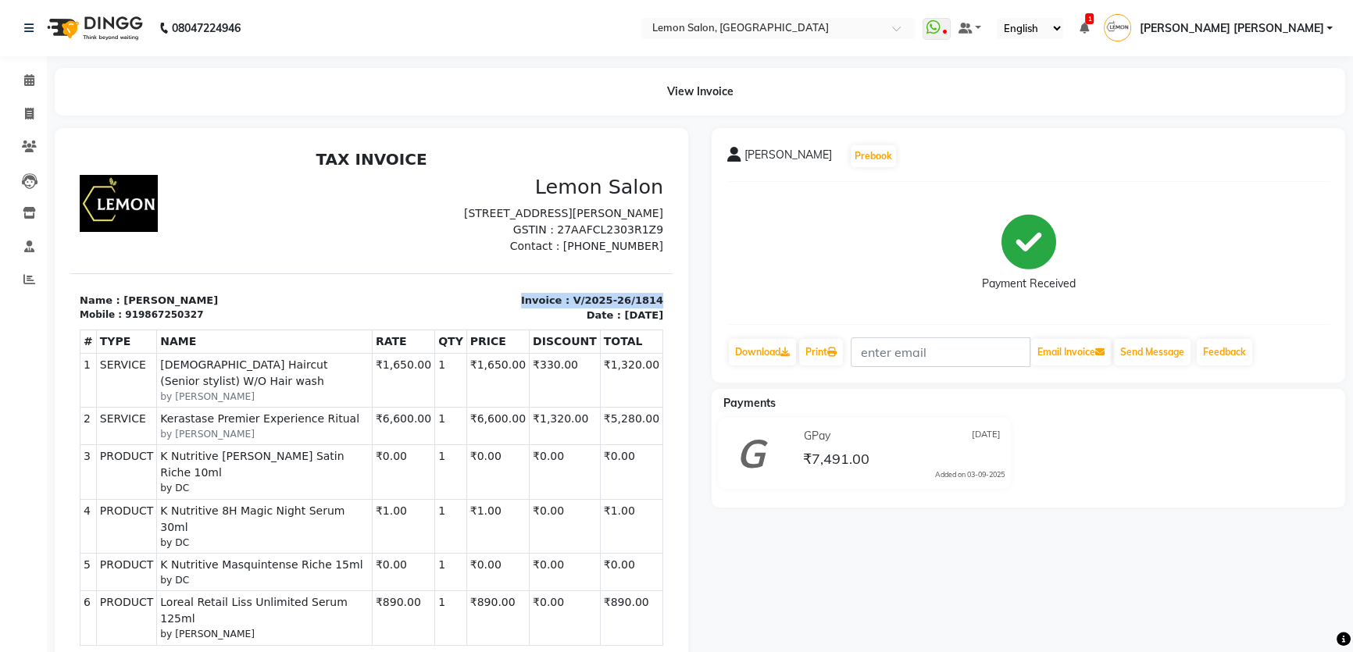
drag, startPoint x: 518, startPoint y: 313, endPoint x: 644, endPoint y: 313, distance: 125.8
click at [644, 313] on div "Invoice : V/2025-26/1814 Date : September 3, 2025" at bounding box center [523, 308] width 302 height 30
copy p "Invoice : V/2025-26/1814"
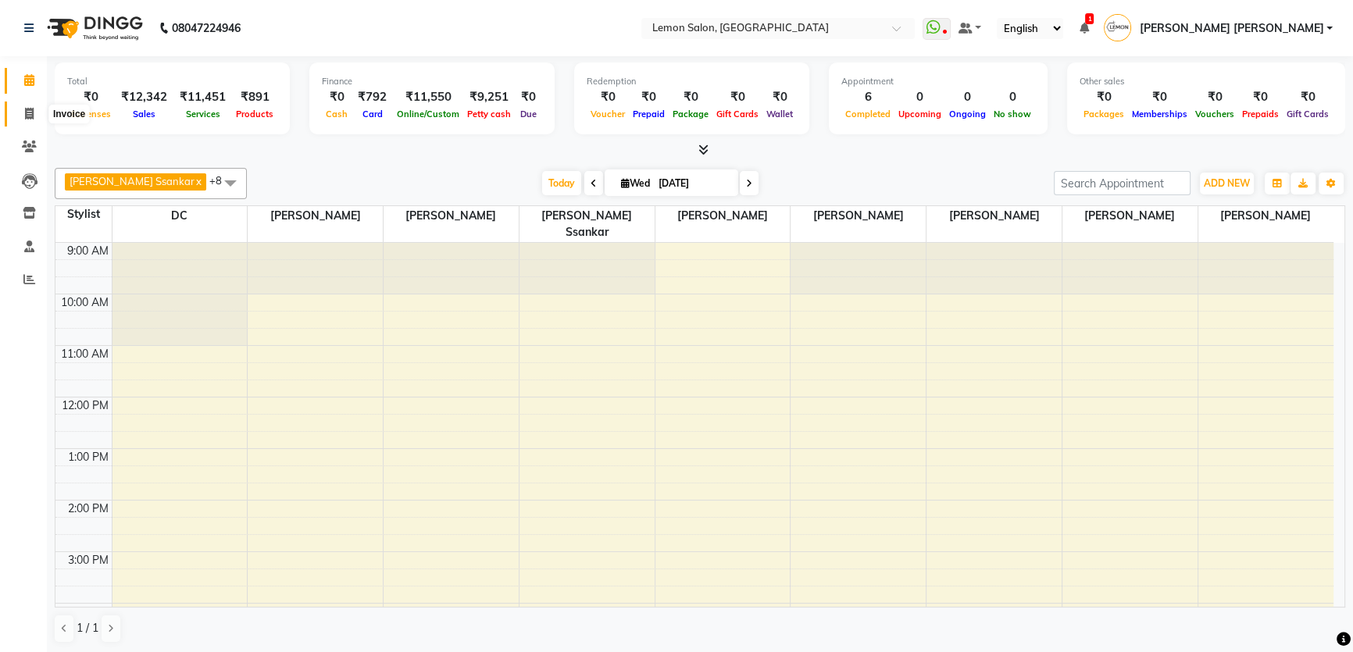
click at [34, 109] on span at bounding box center [29, 114] width 27 height 18
select select "service"
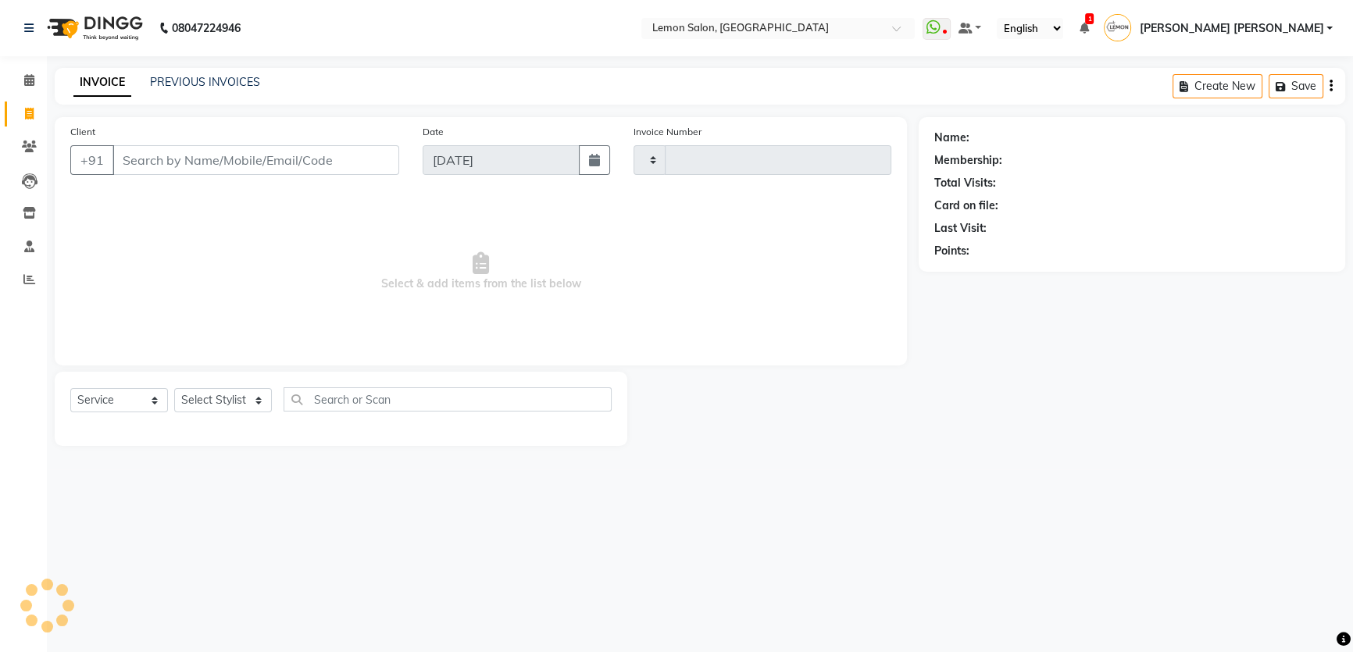
type input "1818"
select select "568"
click at [195, 80] on link "PREVIOUS INVOICES" at bounding box center [205, 82] width 110 height 14
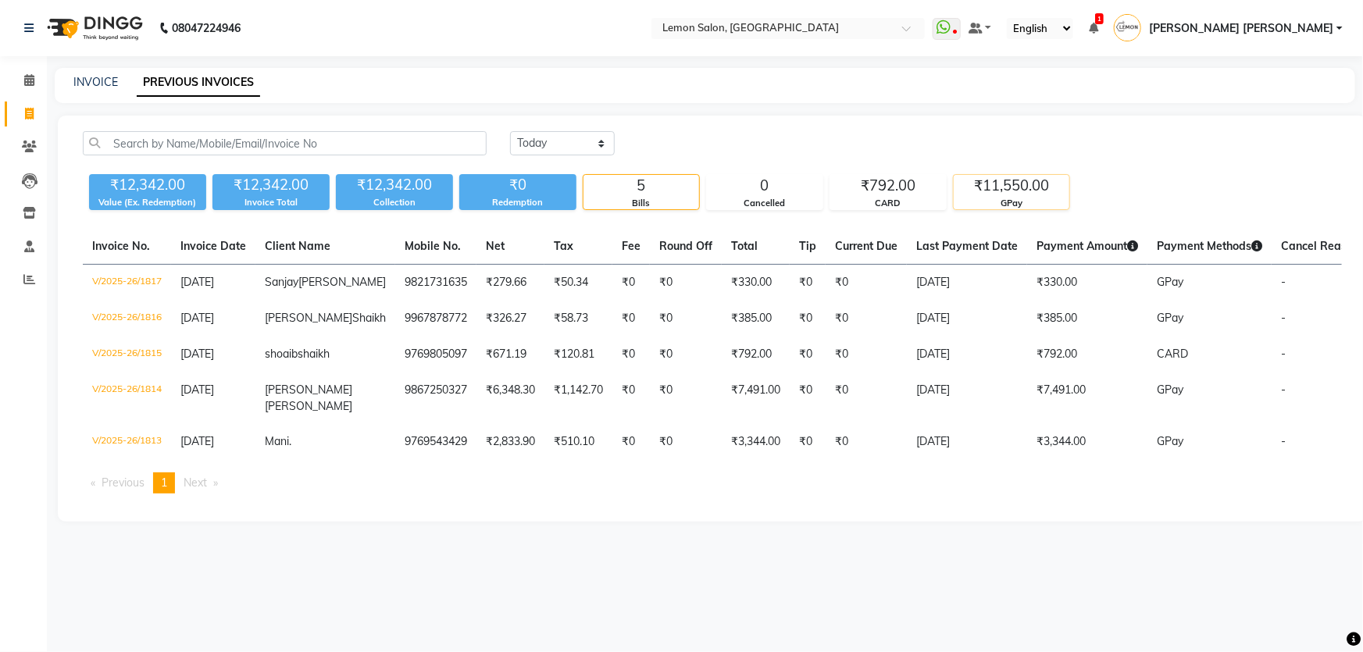
click at [1002, 185] on div "₹11,550.00" at bounding box center [1012, 186] width 116 height 22
click at [43, 77] on li "Calendar" at bounding box center [23, 81] width 47 height 34
click at [21, 84] on span at bounding box center [29, 81] width 27 height 18
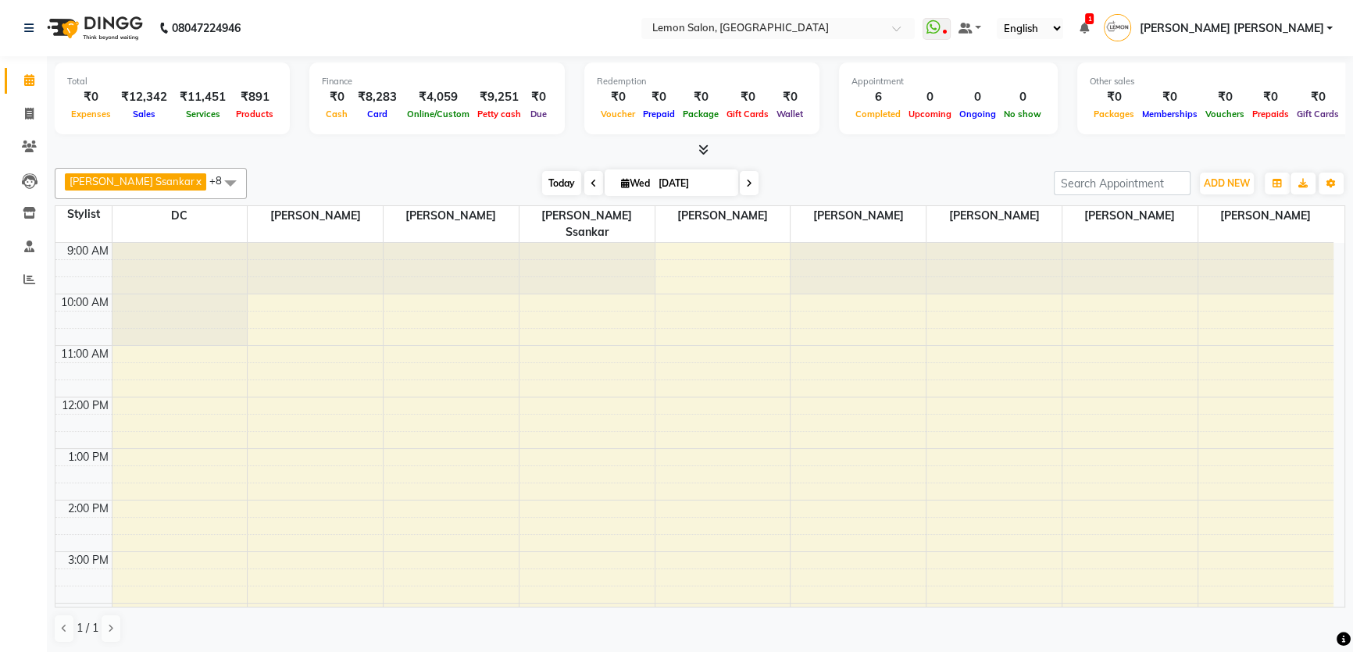
click at [542, 193] on span "Today" at bounding box center [561, 183] width 39 height 24
